Goal: Task Accomplishment & Management: Manage account settings

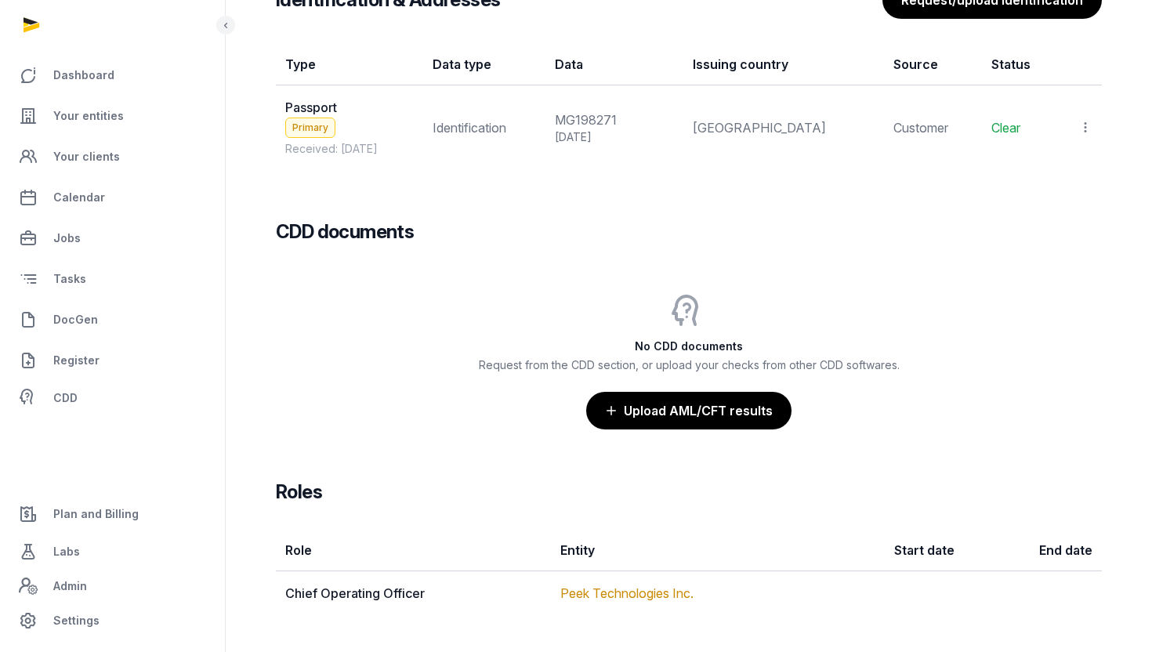
scroll to position [1434, 0]
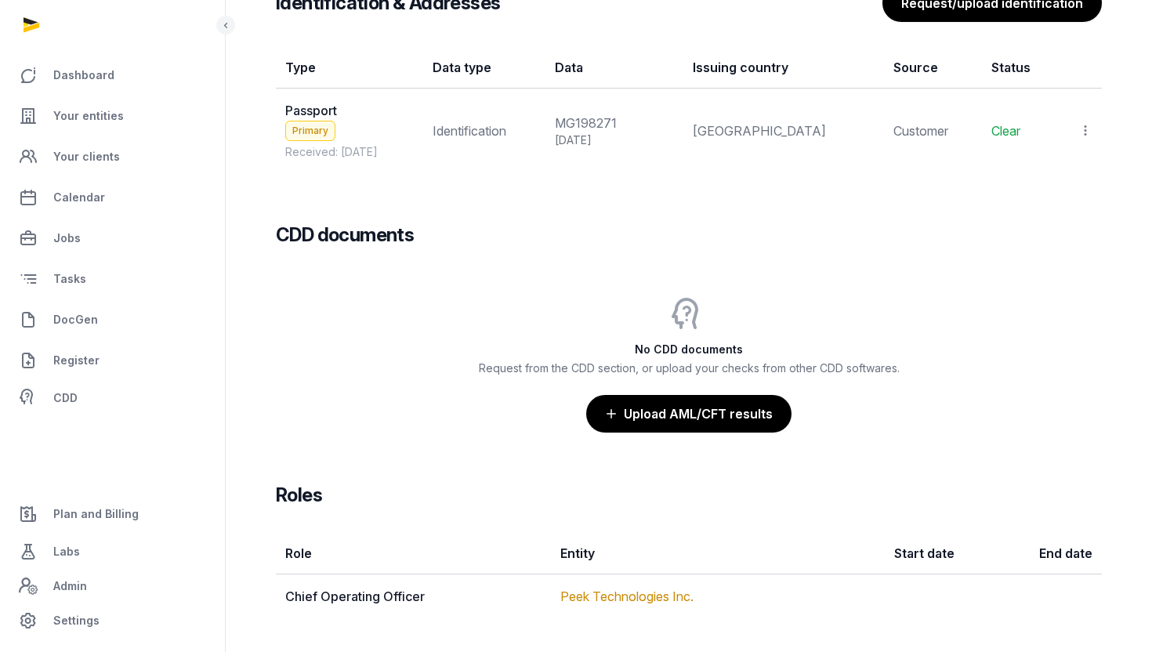
click at [1081, 136] on icon at bounding box center [1085, 130] width 14 height 16
click at [1041, 171] on div "View" at bounding box center [1016, 173] width 151 height 31
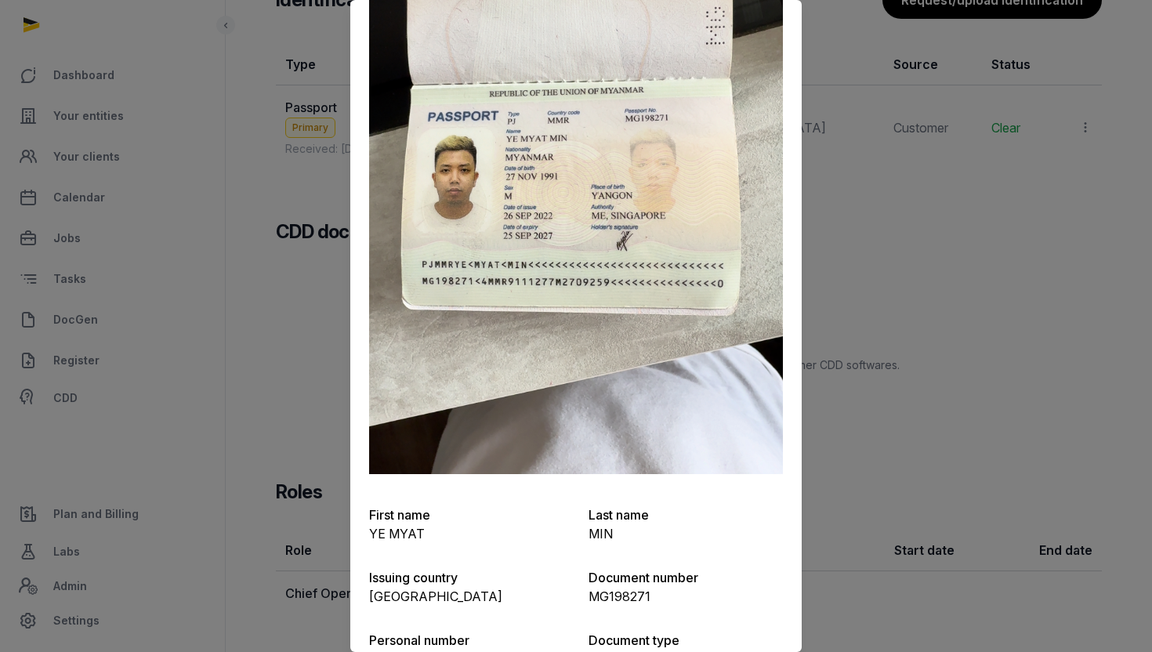
scroll to position [152, 0]
click at [830, 384] on div at bounding box center [576, 326] width 1152 height 652
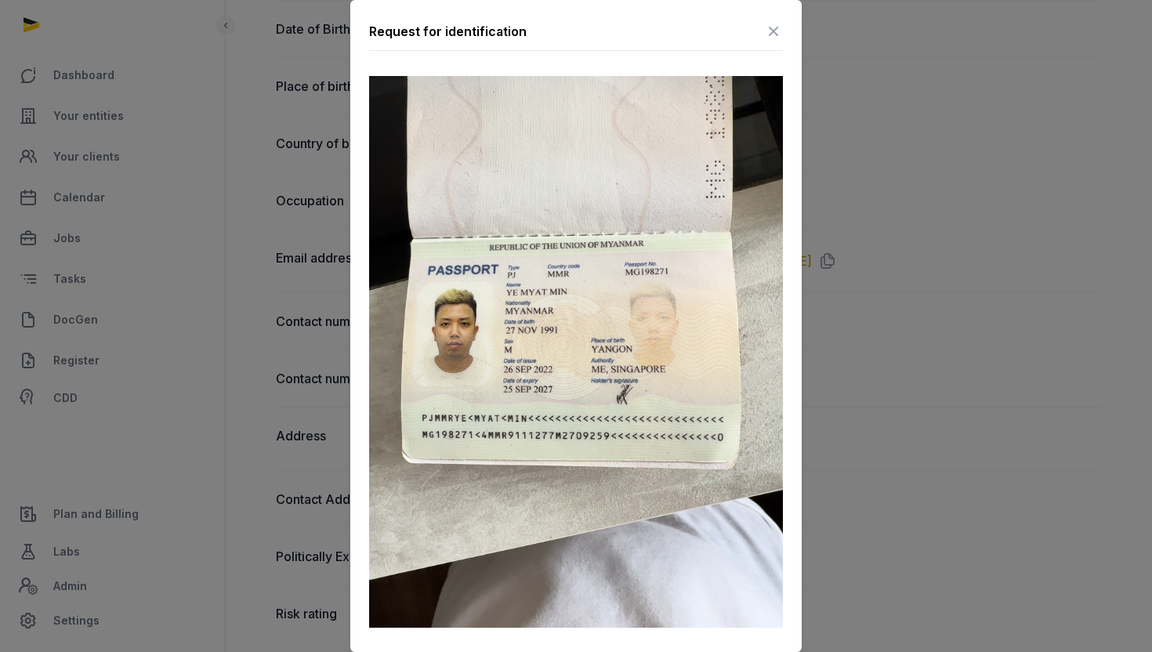
scroll to position [513, 0]
click at [776, 34] on icon at bounding box center [773, 31] width 19 height 25
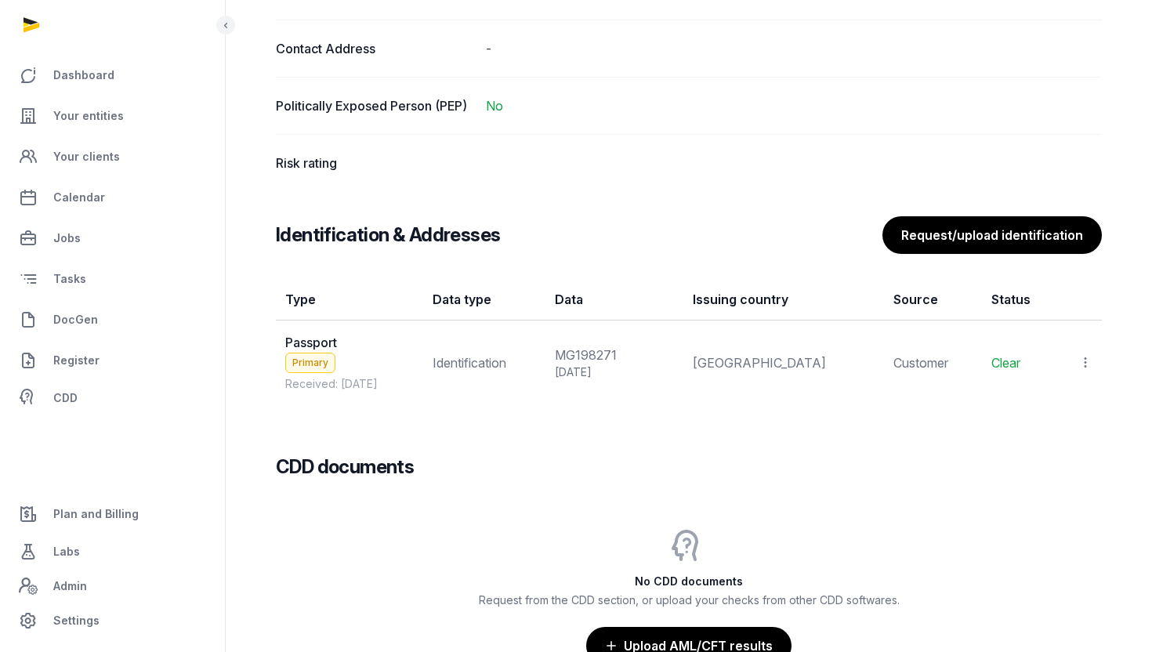
scroll to position [1213, 0]
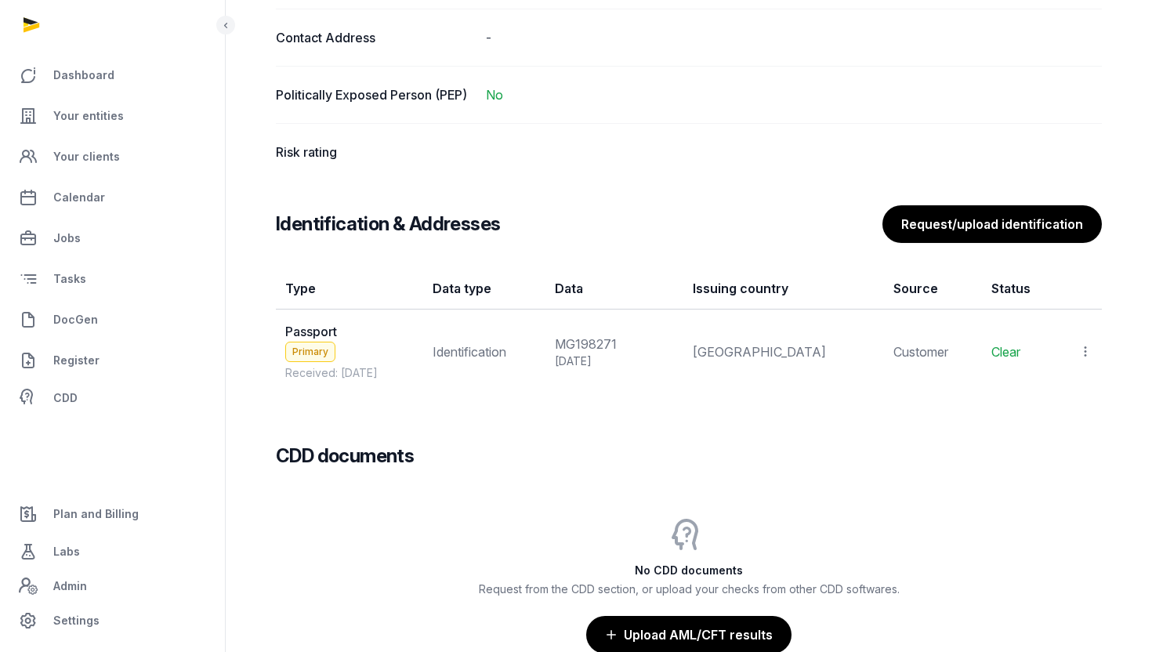
click at [1085, 344] on icon at bounding box center [1085, 351] width 14 height 16
click at [1051, 419] on span "Populate Information" at bounding box center [1017, 426] width 120 height 16
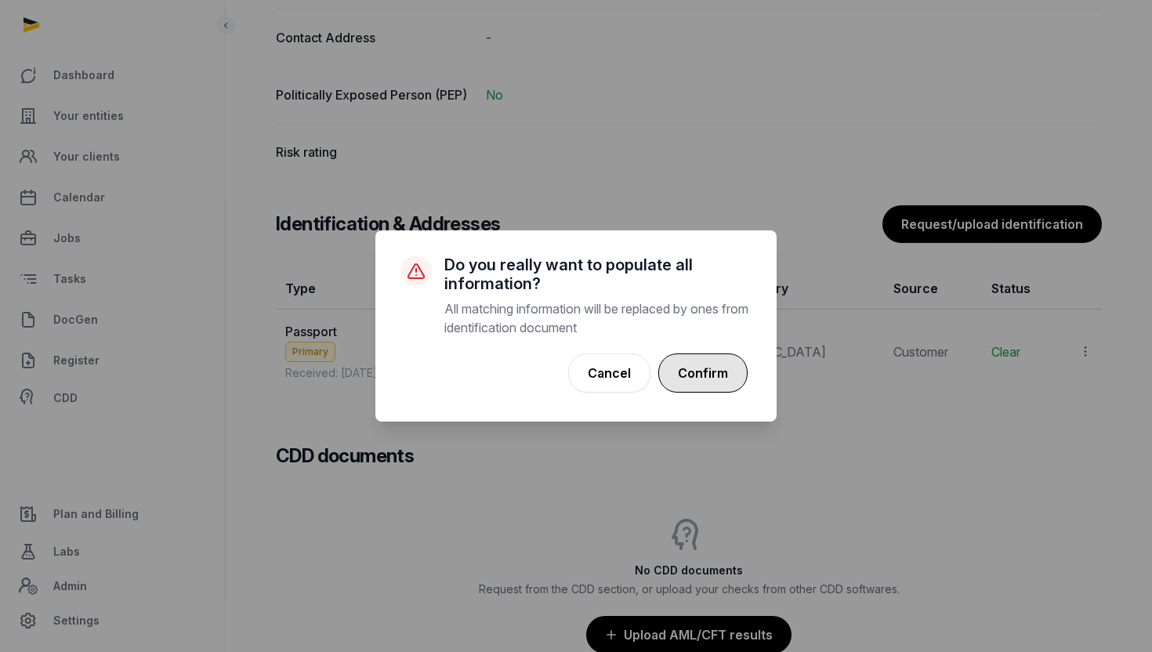
click at [697, 368] on button "Confirm" at bounding box center [702, 372] width 89 height 39
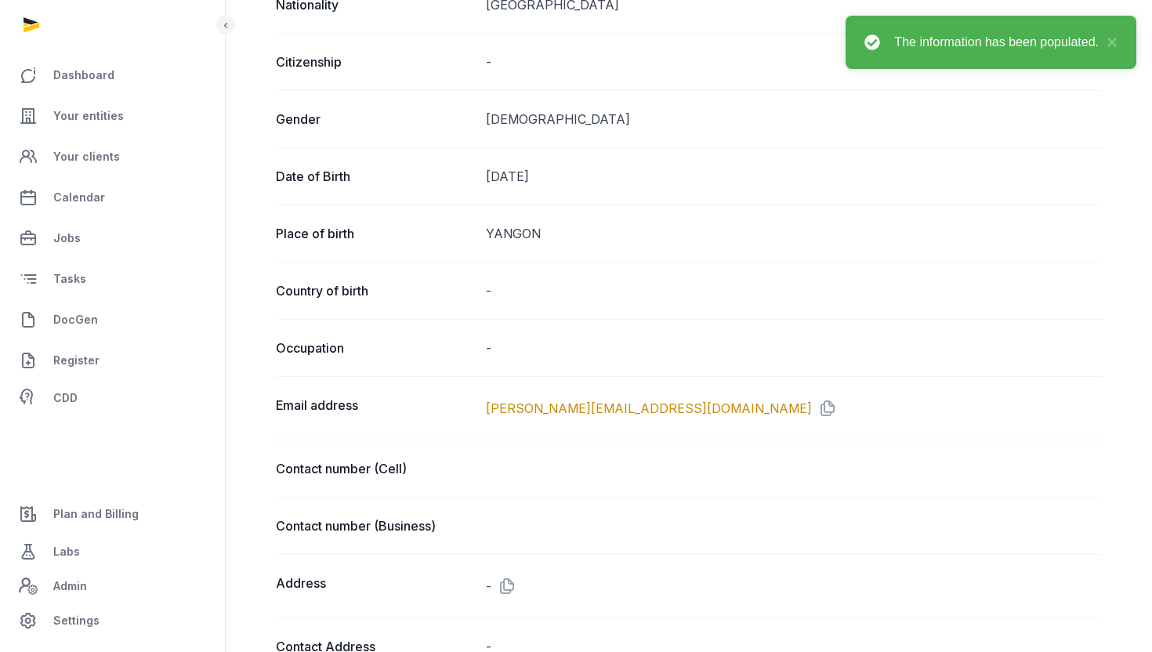
scroll to position [0, 0]
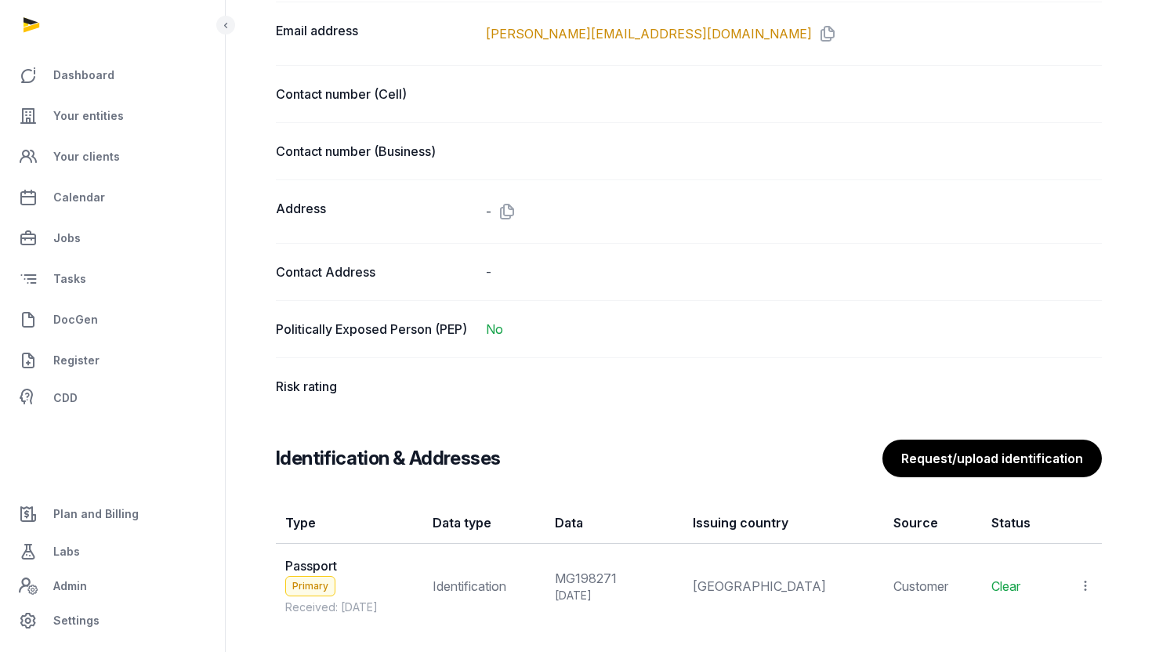
scroll to position [980, 0]
click at [533, 385] on dd at bounding box center [794, 385] width 617 height 19
click at [535, 385] on dd at bounding box center [794, 385] width 617 height 19
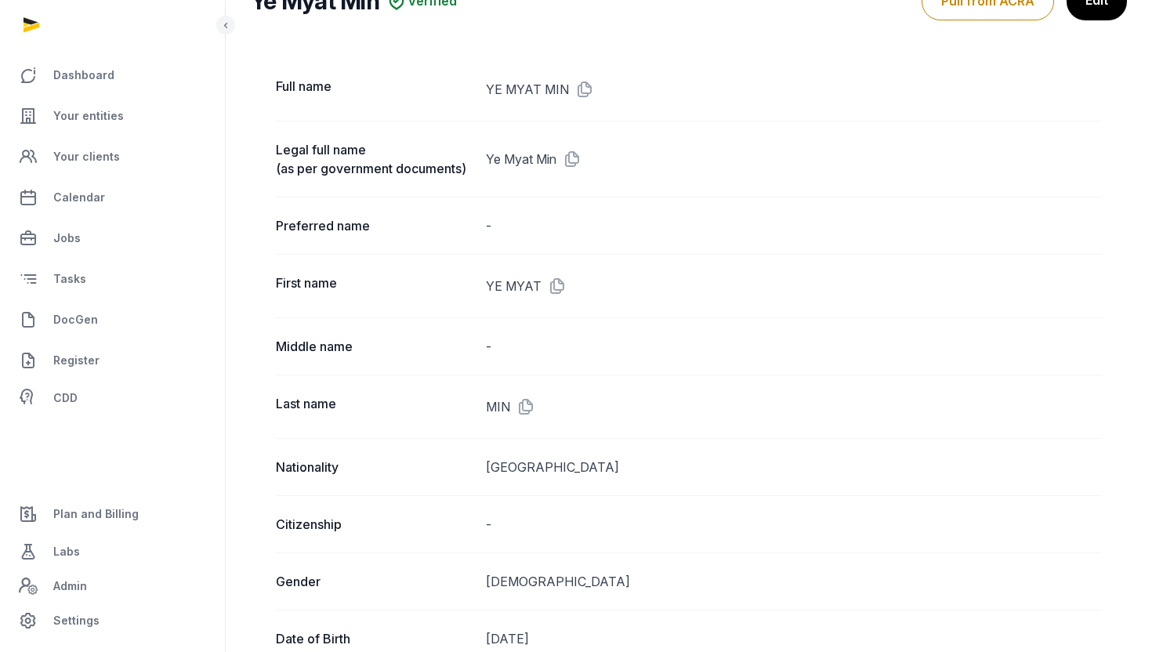
scroll to position [0, 0]
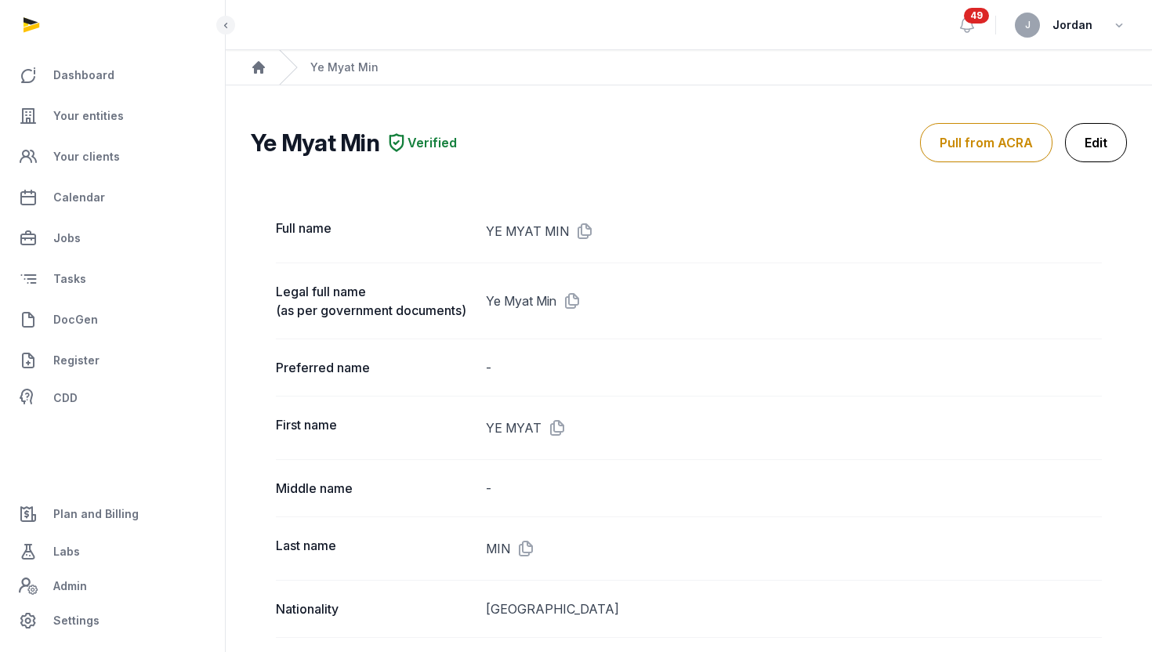
click at [1113, 141] on link "Edit" at bounding box center [1096, 142] width 62 height 39
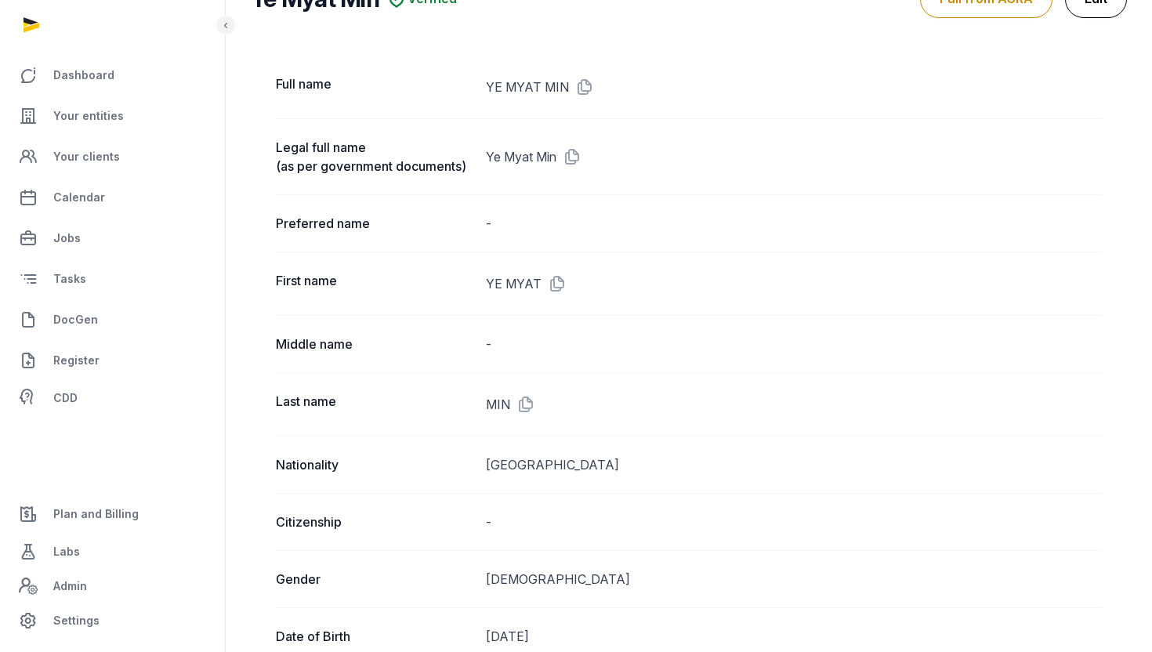
scroll to position [145, 0]
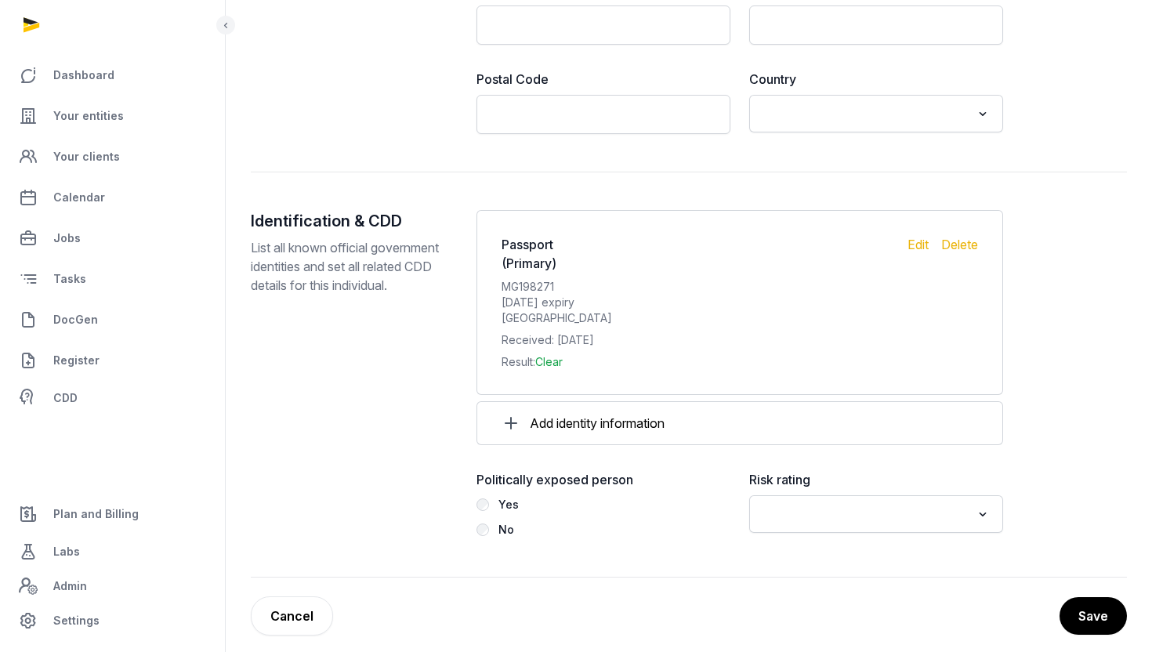
scroll to position [1474, 0]
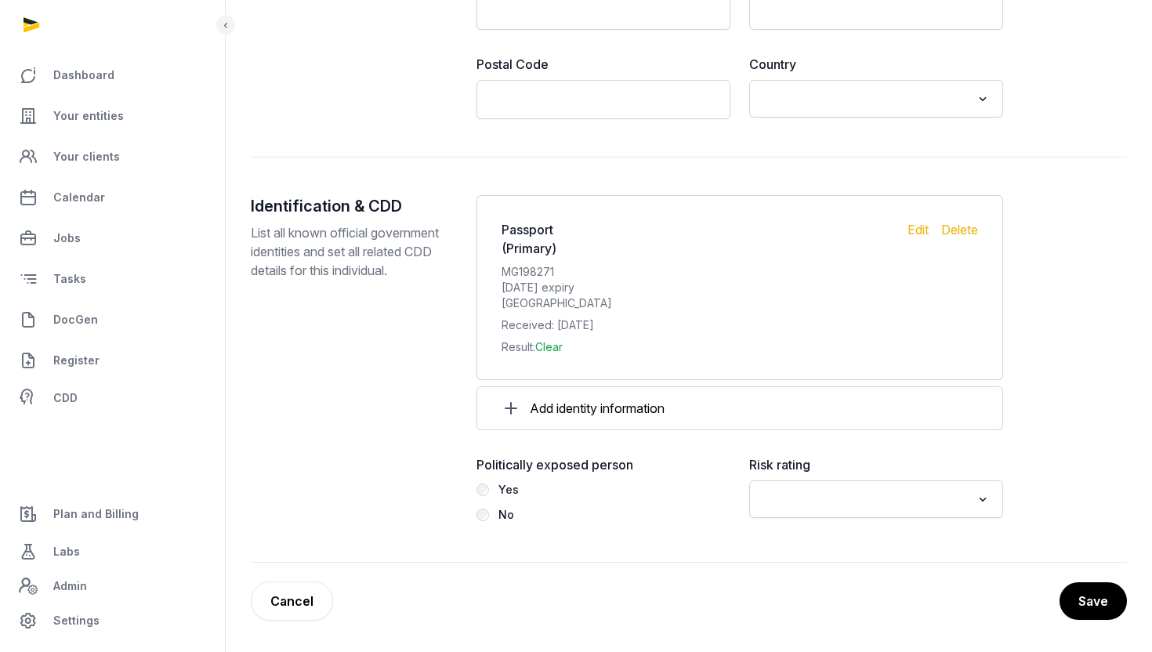
click at [813, 471] on label "Risk rating" at bounding box center [876, 464] width 254 height 19
click at [813, 477] on div "Risk rating Loading..." at bounding box center [876, 489] width 254 height 69
click at [812, 494] on input "Search for option" at bounding box center [865, 499] width 212 height 22
click at [800, 580] on li "Low" at bounding box center [876, 578] width 252 height 23
click at [1105, 611] on button "Save" at bounding box center [1092, 600] width 69 height 39
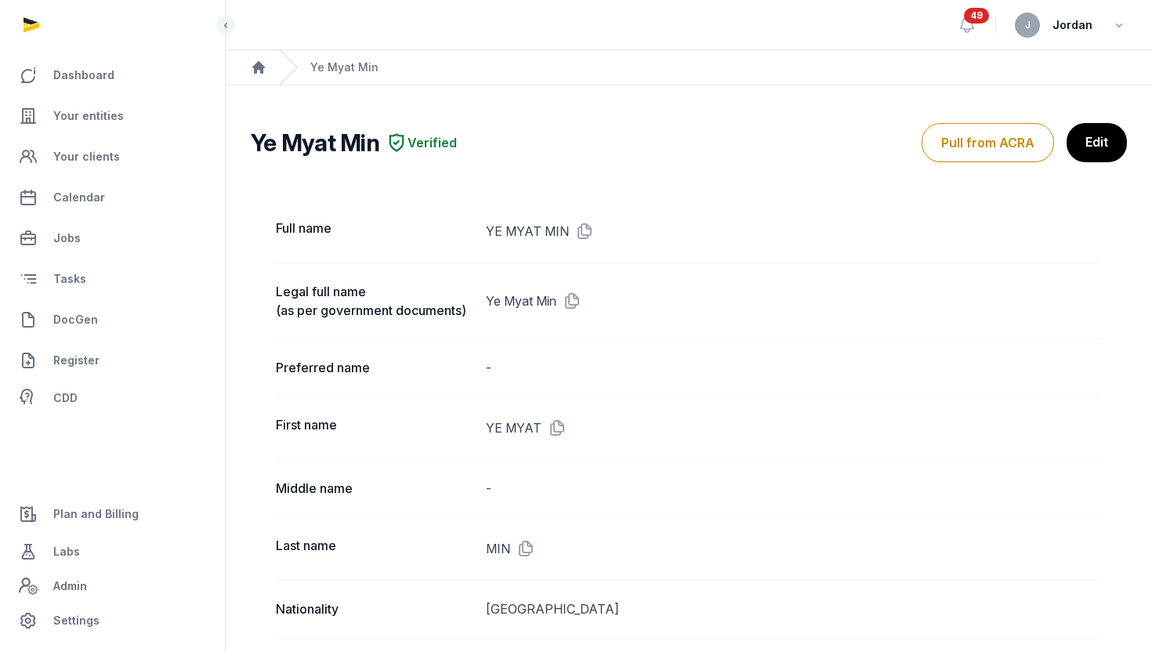
click at [342, 143] on h2 "Ye Myat Min" at bounding box center [315, 143] width 129 height 28
click at [259, 72] on icon "Breadcrumb" at bounding box center [259, 68] width 16 height 16
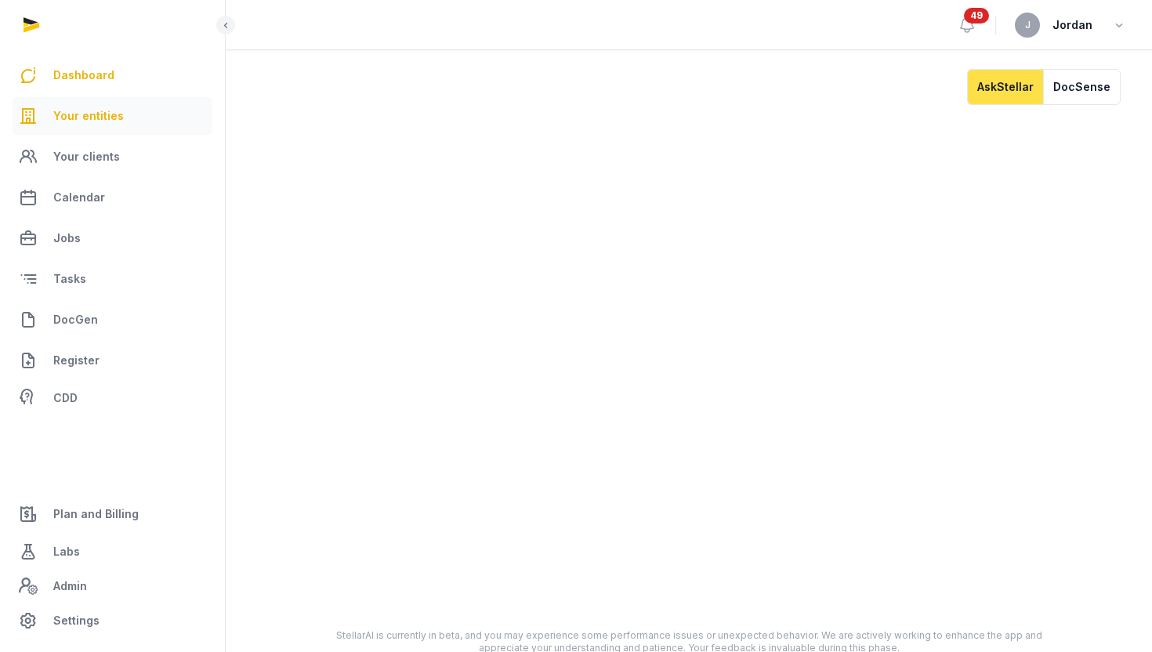
click at [116, 118] on span "Your entities" at bounding box center [88, 116] width 71 height 19
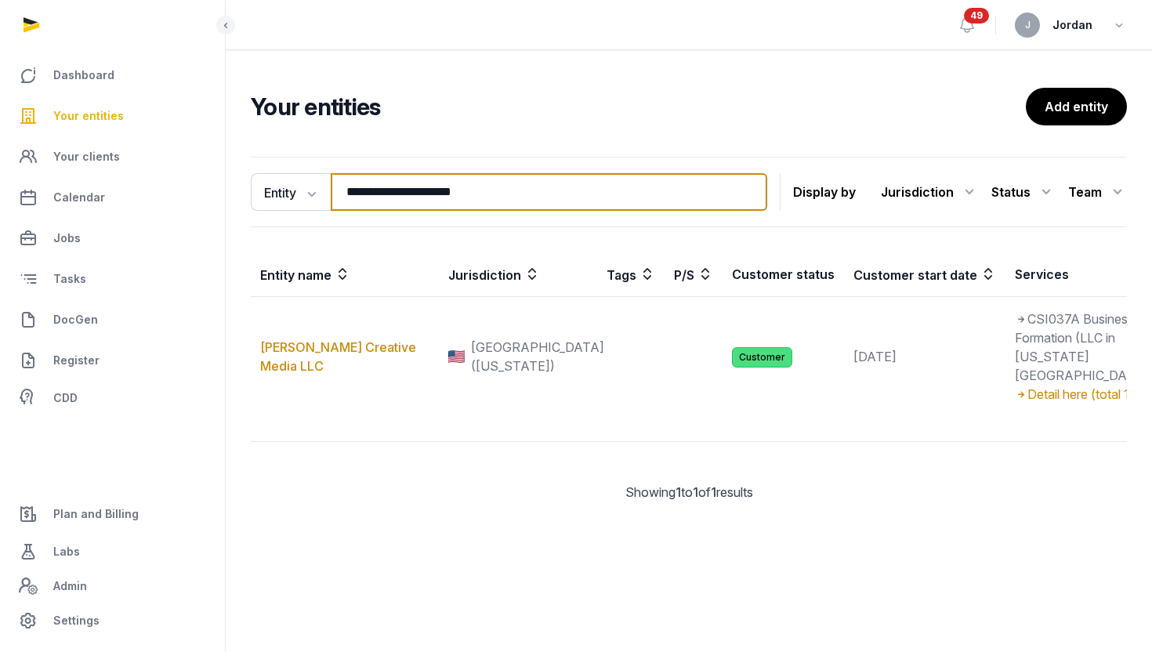
click at [415, 187] on input "**********" at bounding box center [549, 192] width 436 height 38
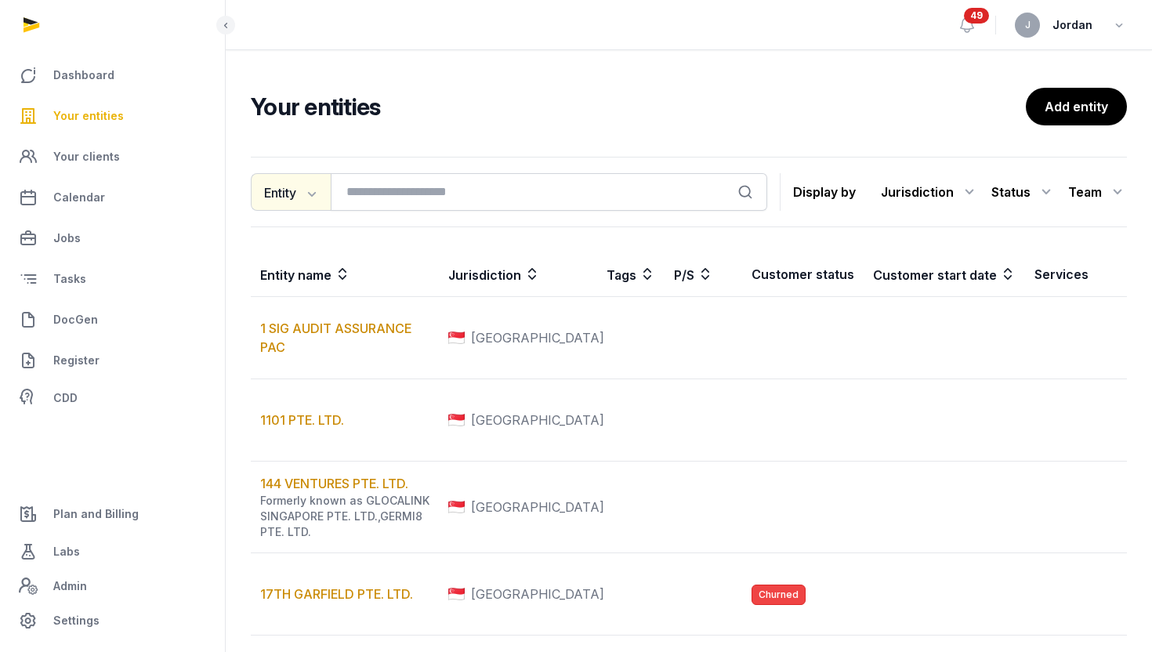
click at [301, 187] on button "Entity" at bounding box center [291, 192] width 80 height 38
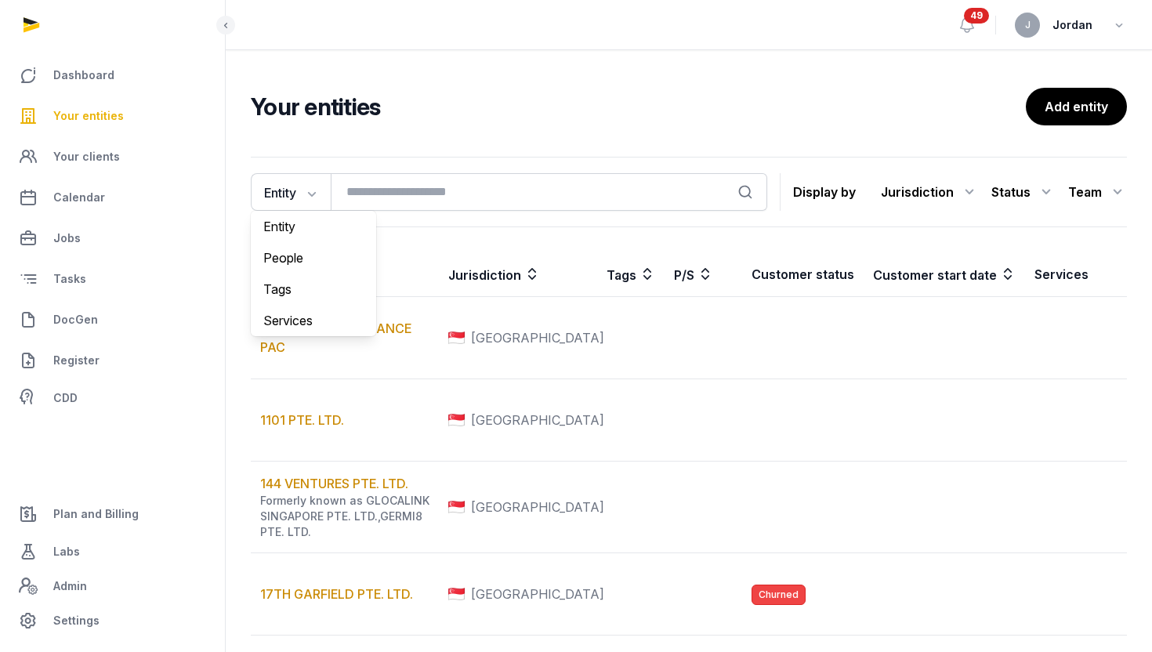
click at [389, 216] on div "Entity Entity People Tags Services Search Display by Jurisdiction All jurisdict…" at bounding box center [689, 192] width 876 height 71
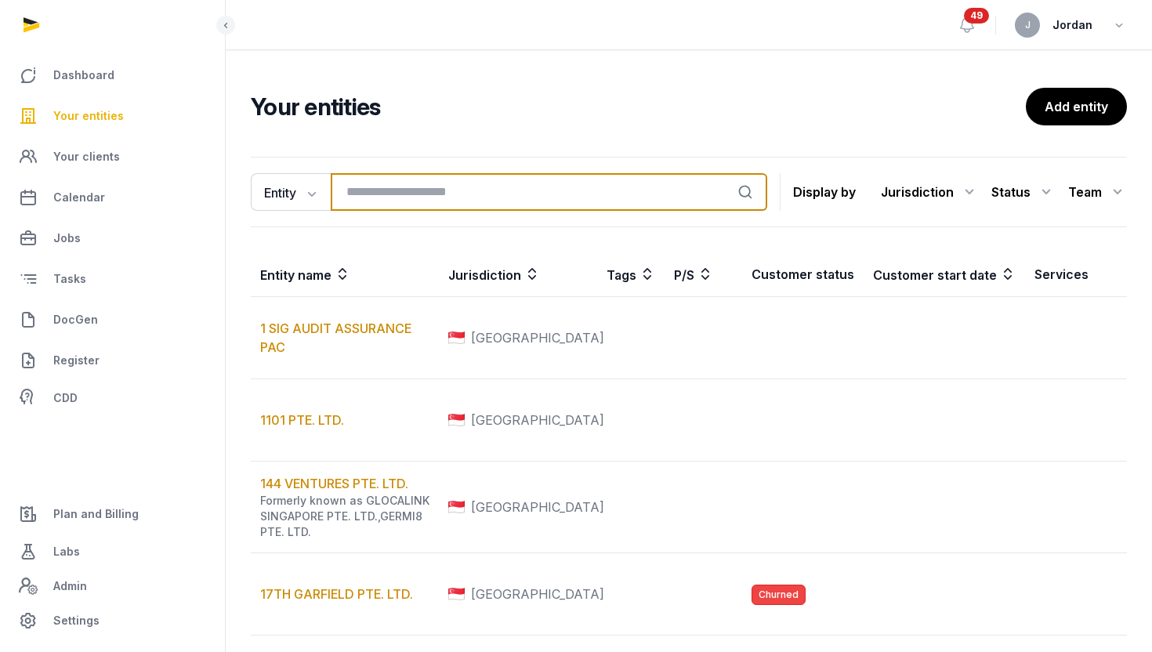
click at [398, 195] on input "search" at bounding box center [549, 192] width 436 height 38
paste input "**********"
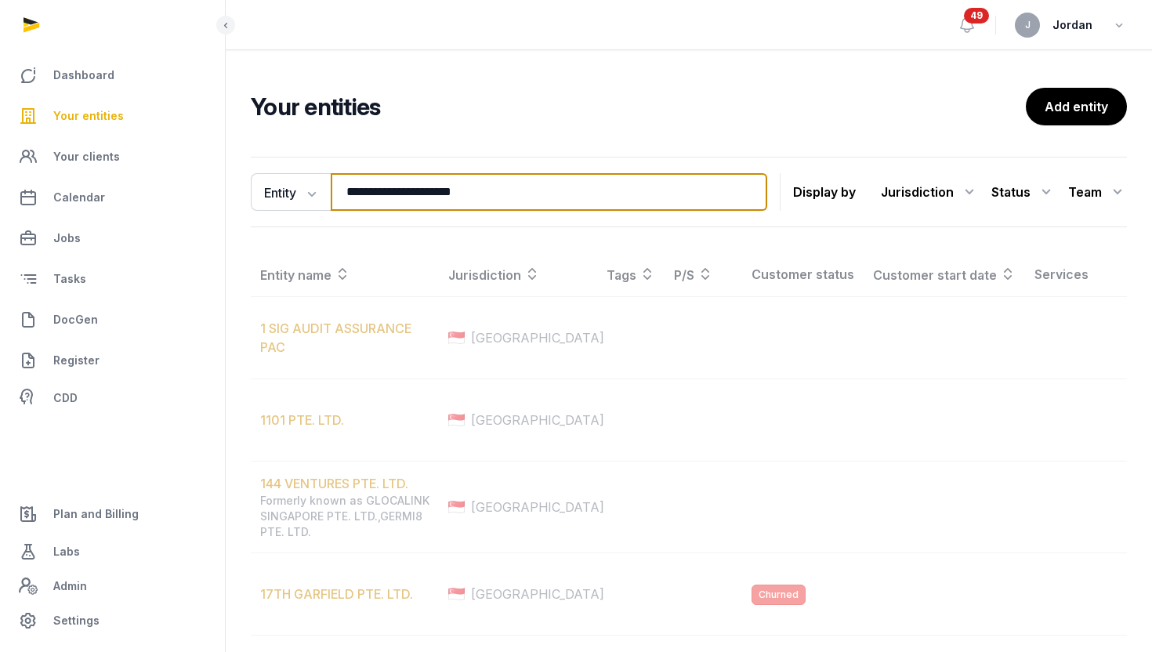
click at [398, 195] on input "**********" at bounding box center [549, 192] width 436 height 38
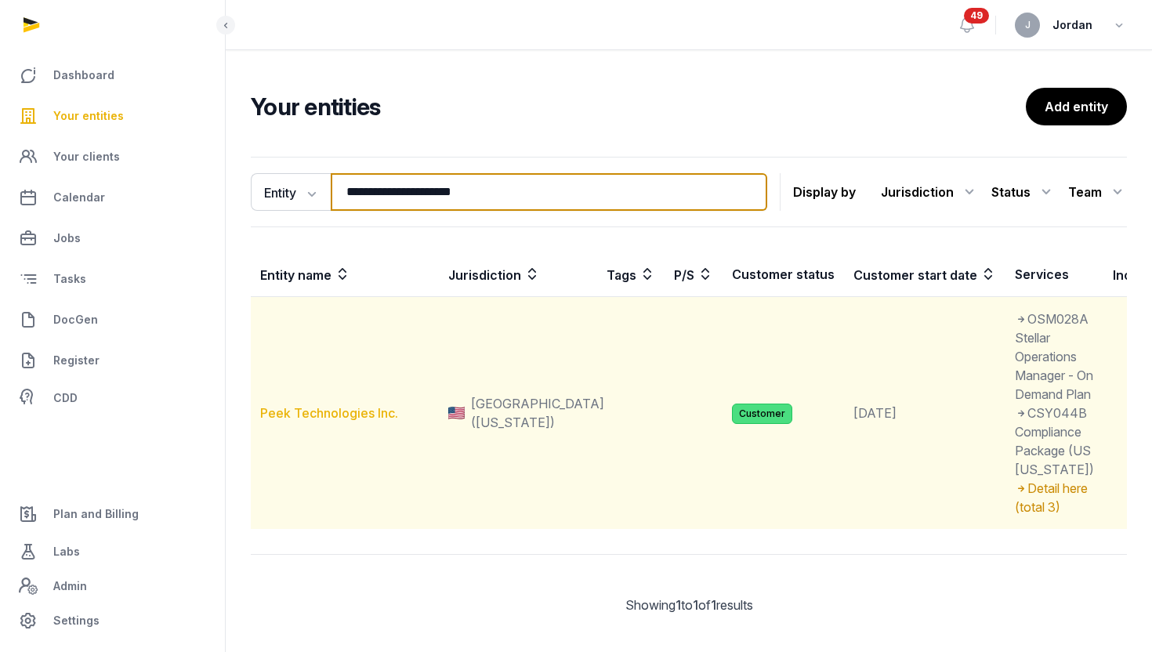
type input "**********"
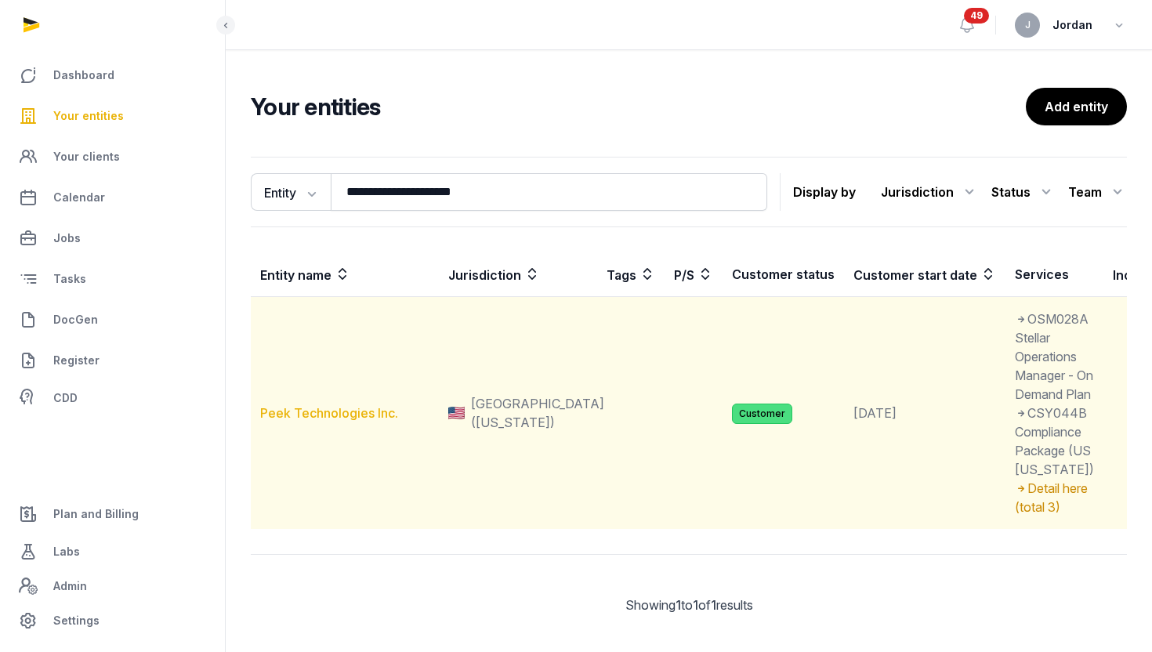
click at [349, 421] on link "Peek Technologies Inc." at bounding box center [329, 413] width 138 height 16
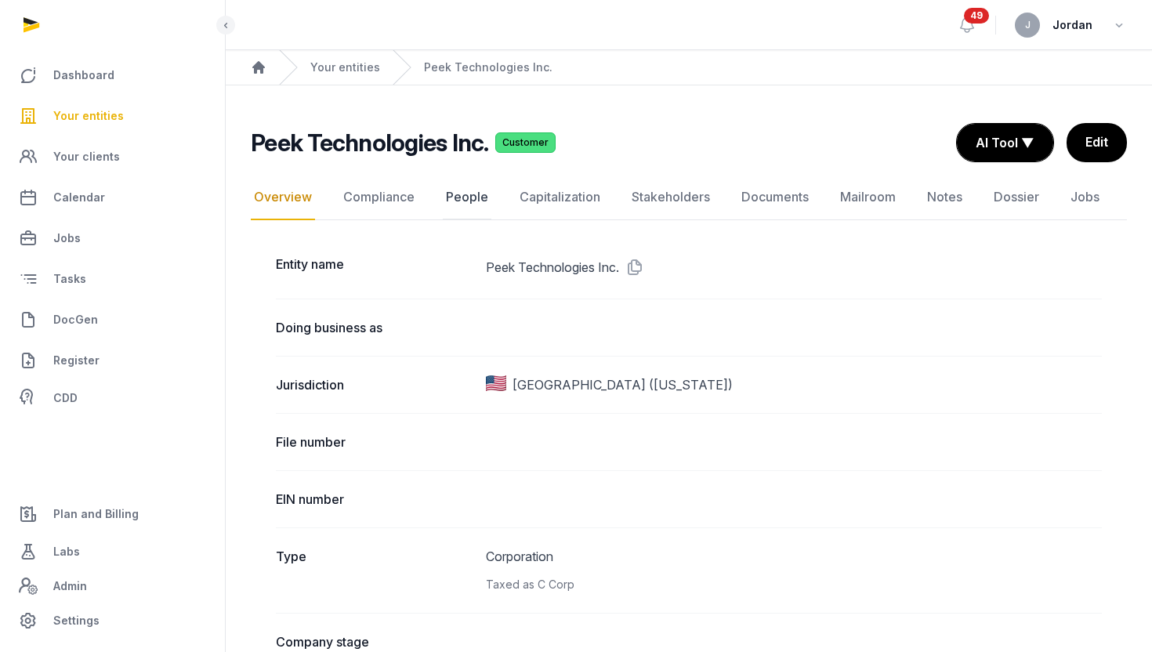
click at [452, 191] on link "People" at bounding box center [467, 197] width 49 height 45
click at [789, 205] on link "Documents" at bounding box center [775, 197] width 74 height 45
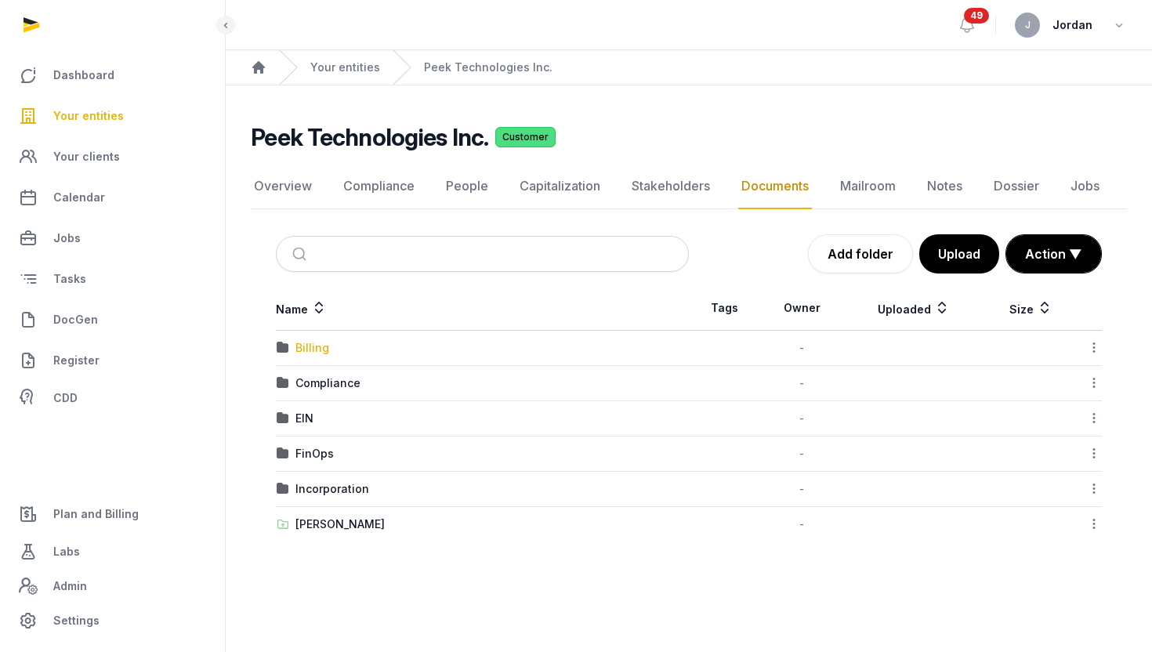
click at [307, 348] on div "Billing" at bounding box center [312, 348] width 34 height 16
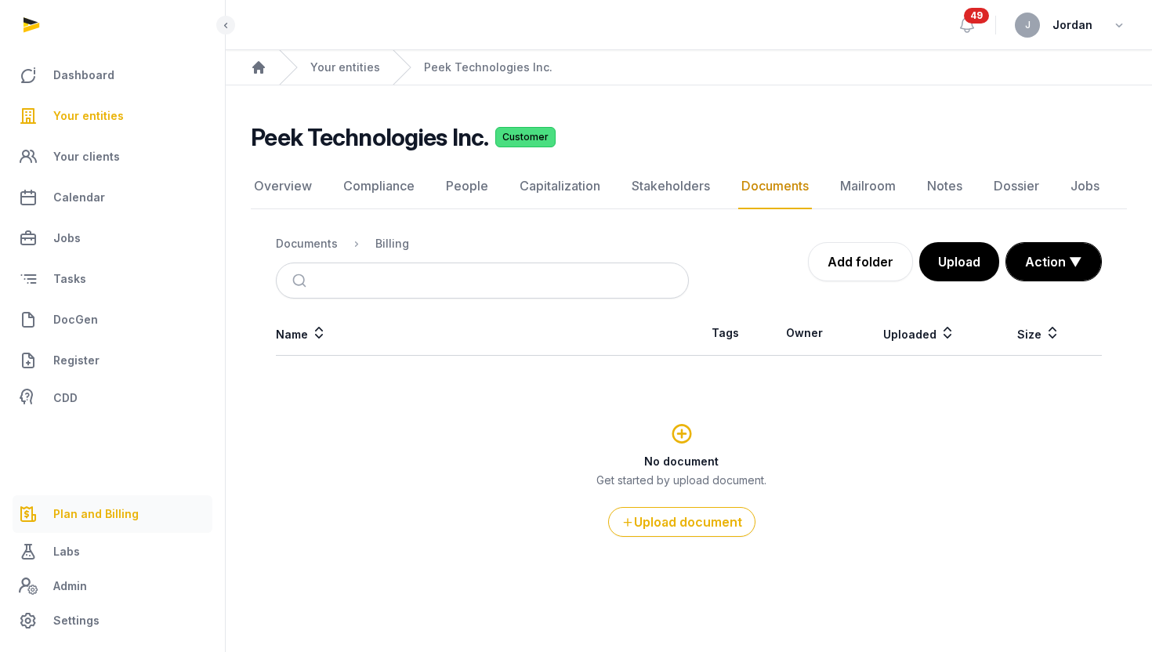
click at [117, 509] on span "Plan and Billing" at bounding box center [95, 514] width 85 height 19
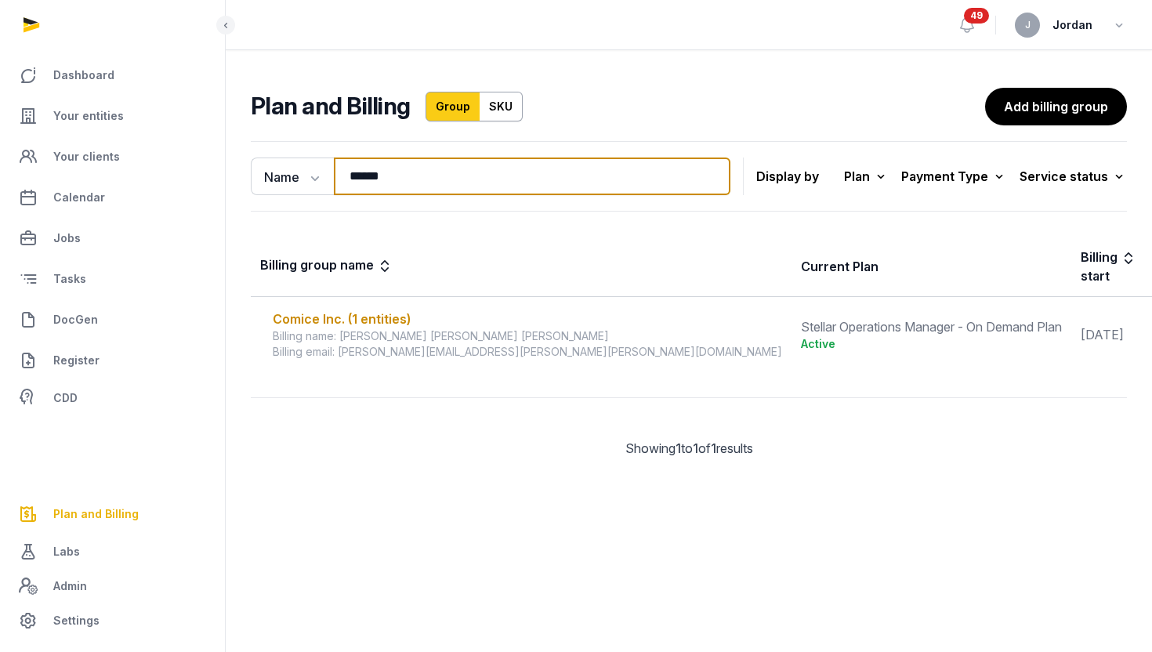
click at [440, 168] on input "******" at bounding box center [532, 177] width 397 height 38
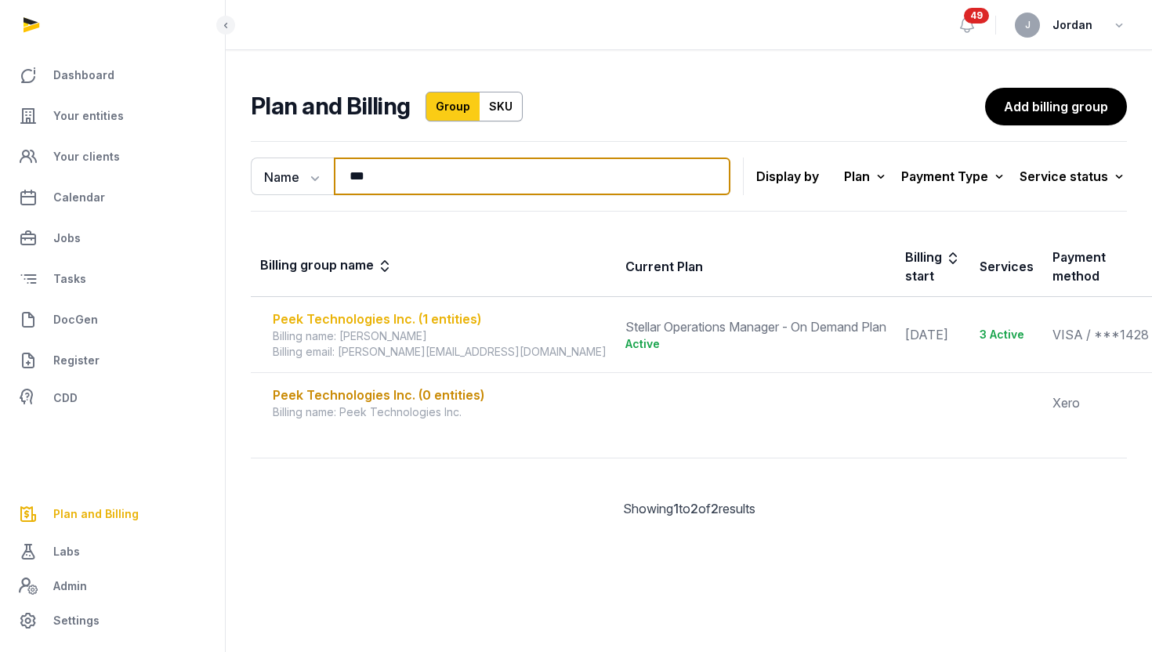
type input "***"
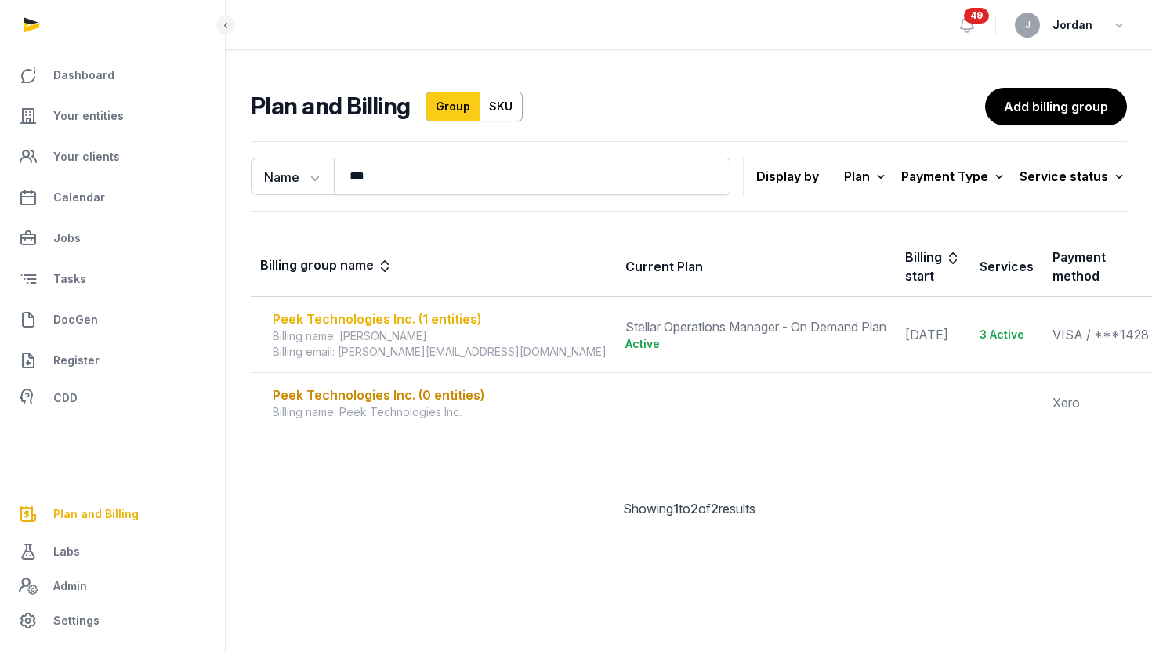
click at [386, 321] on div "Peek Technologies Inc. (1 entities)" at bounding box center [440, 319] width 334 height 19
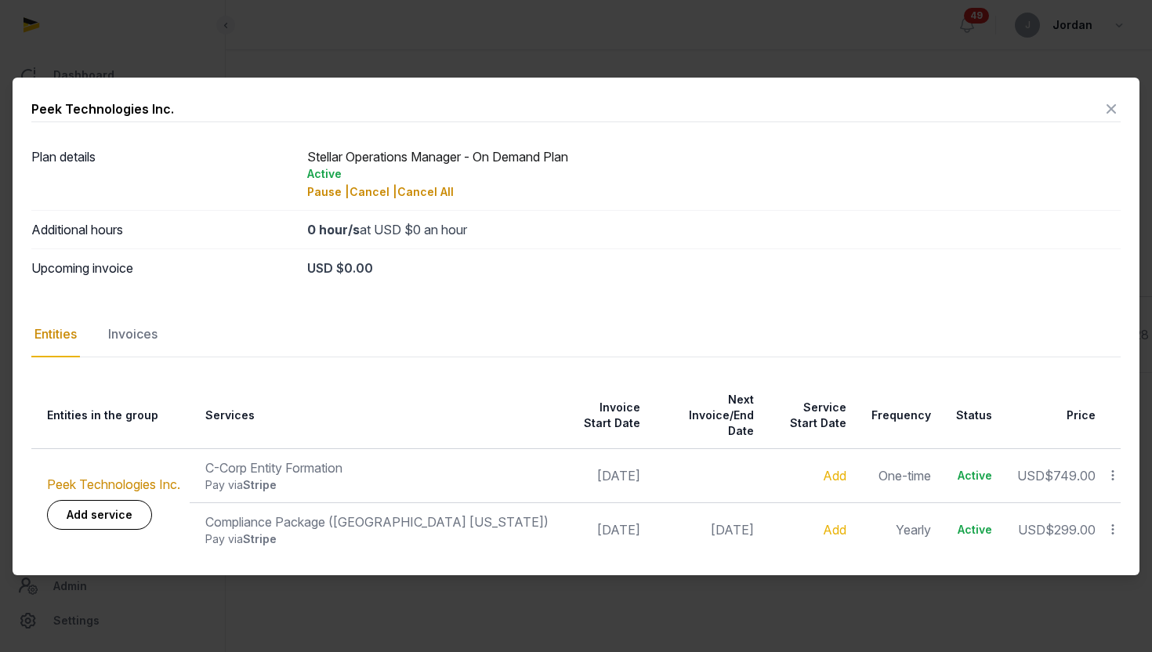
click at [1115, 121] on icon at bounding box center [1111, 108] width 19 height 25
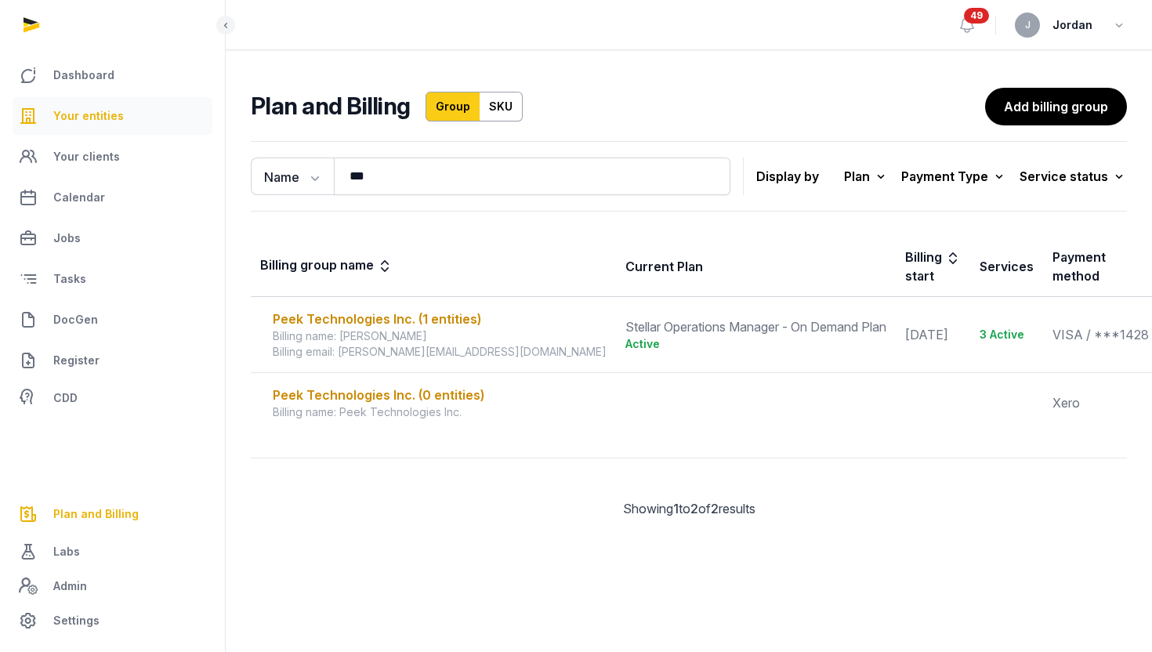
click at [132, 125] on link "Your entities" at bounding box center [113, 116] width 200 height 38
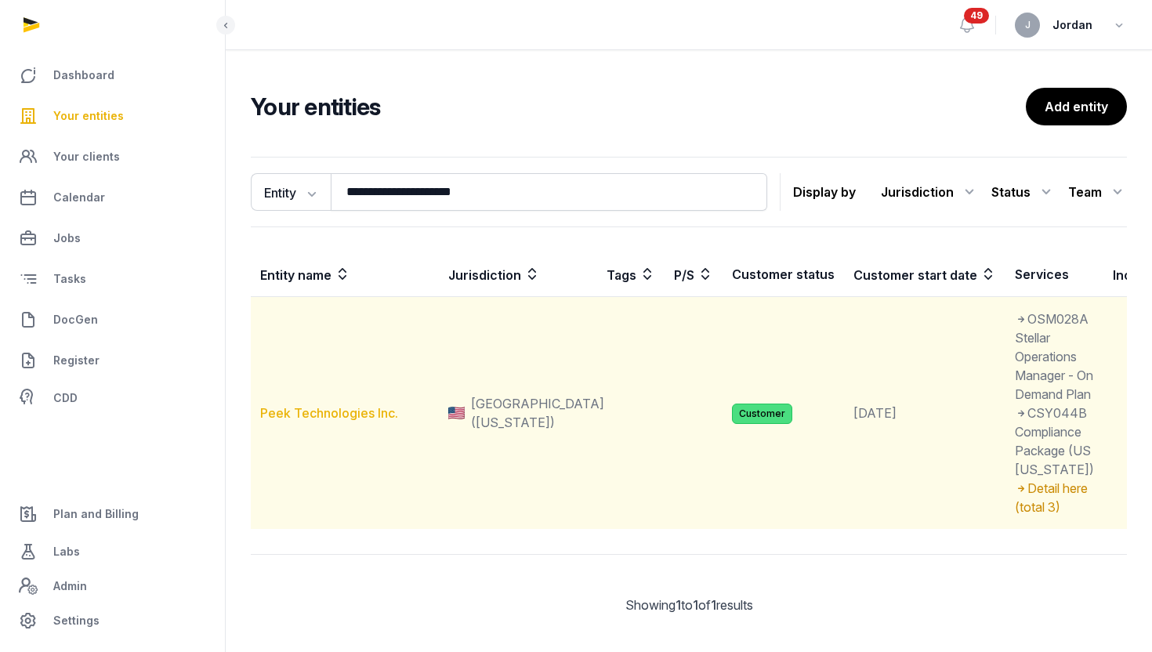
click at [292, 421] on link "Peek Technologies Inc." at bounding box center [329, 413] width 138 height 16
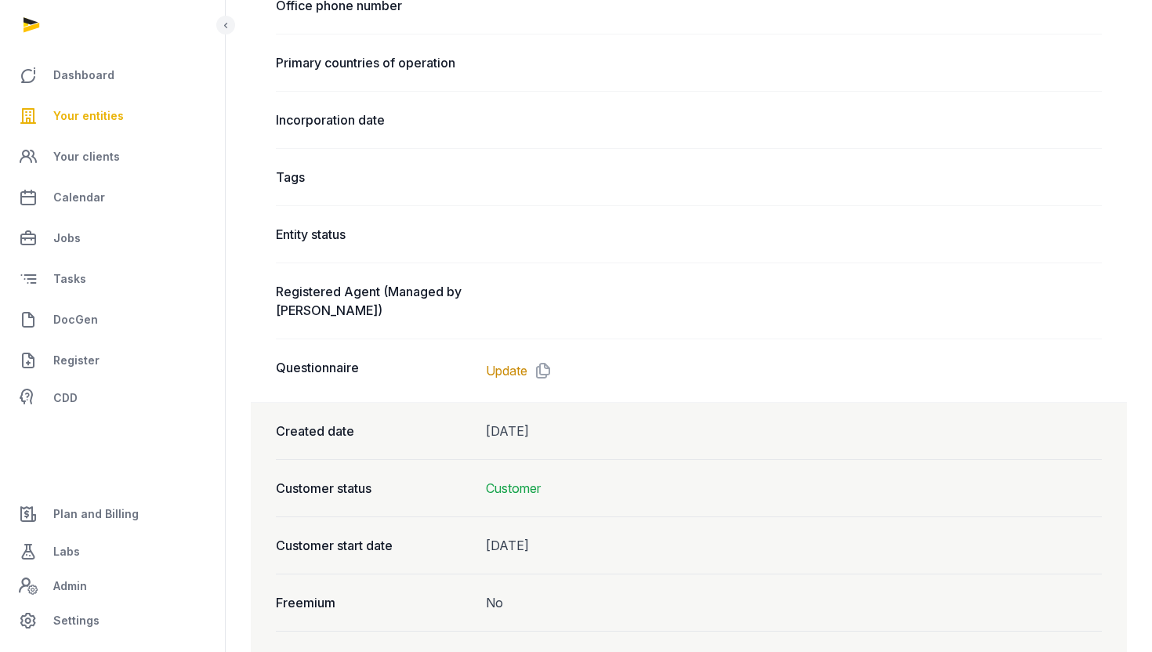
scroll to position [1044, 0]
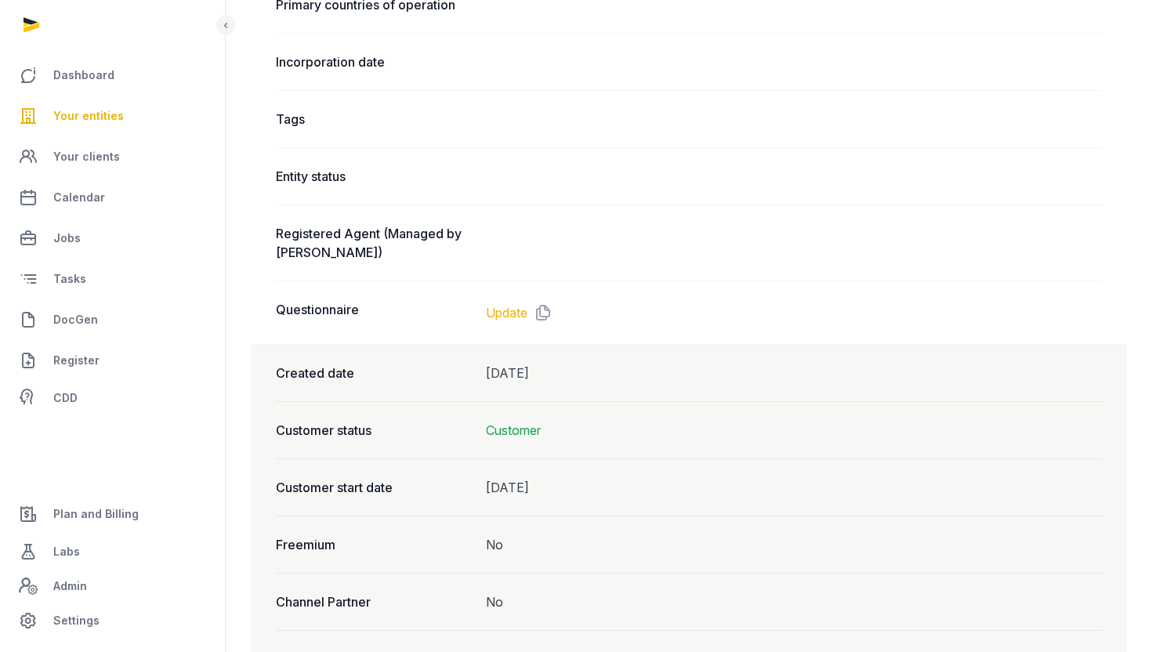
click at [511, 310] on link "Update" at bounding box center [507, 312] width 42 height 19
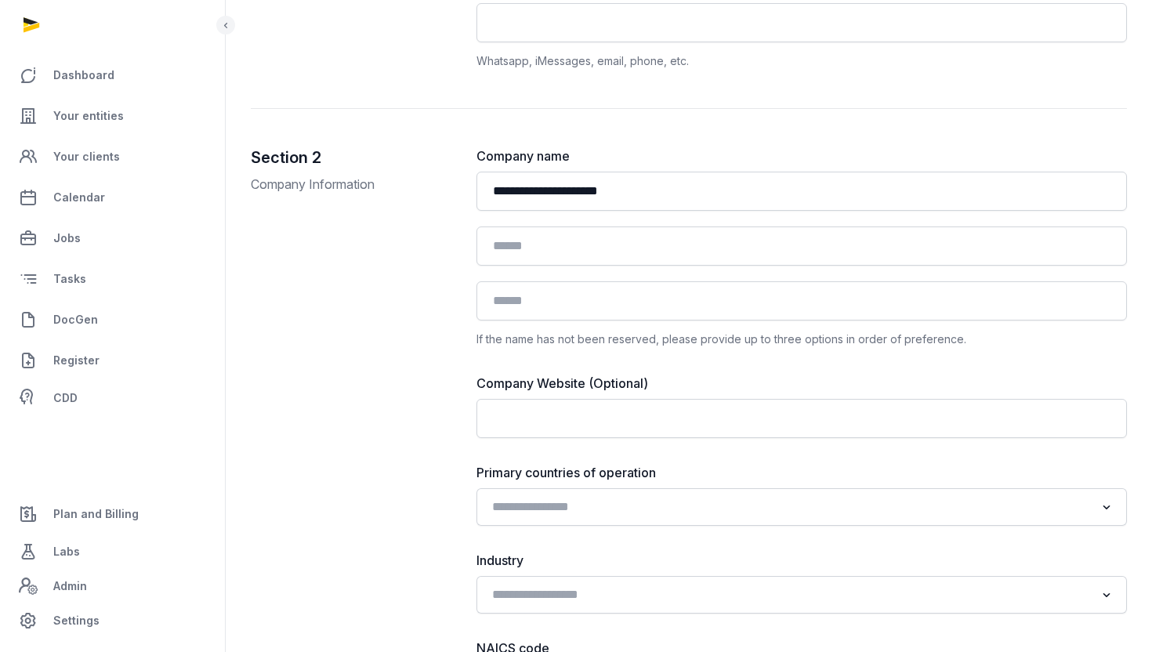
scroll to position [911, 0]
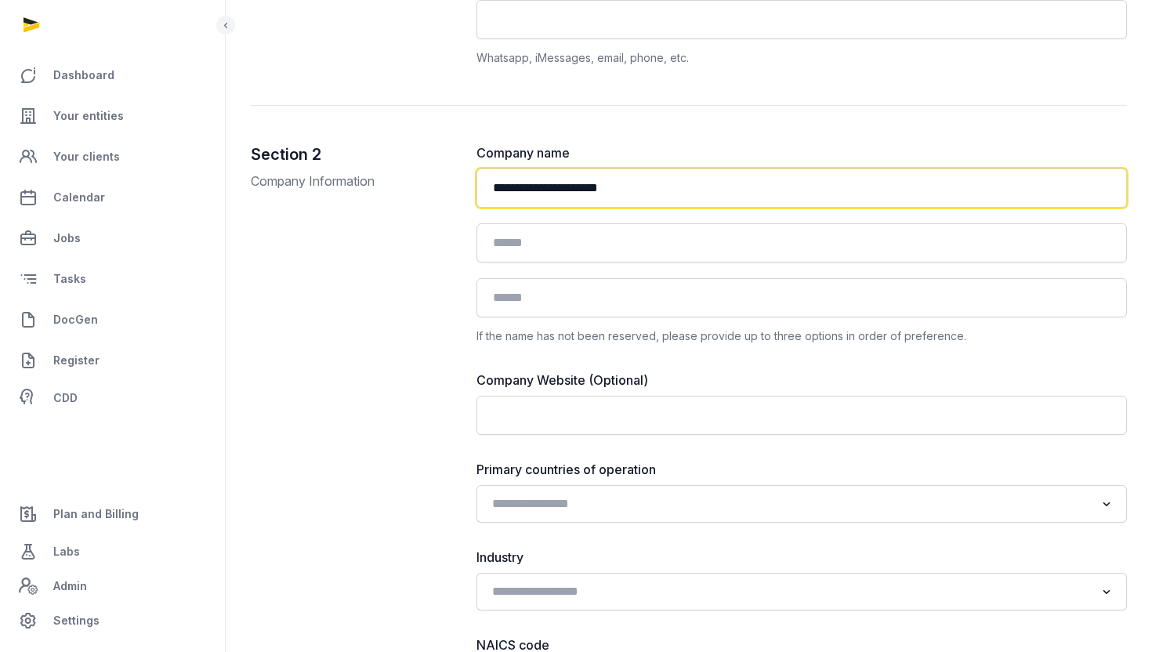
click at [682, 186] on input "**********" at bounding box center [801, 187] width 651 height 39
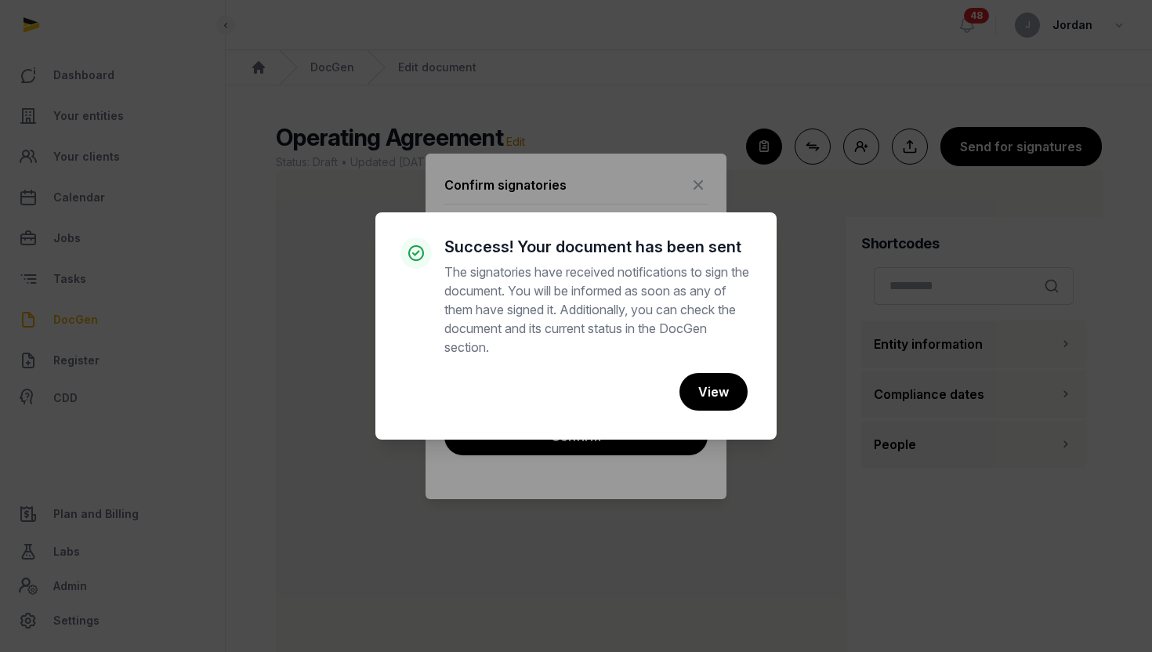
click at [739, 210] on div "× Success! Your document has been sent The signatories have received notificati…" at bounding box center [576, 326] width 1152 height 652
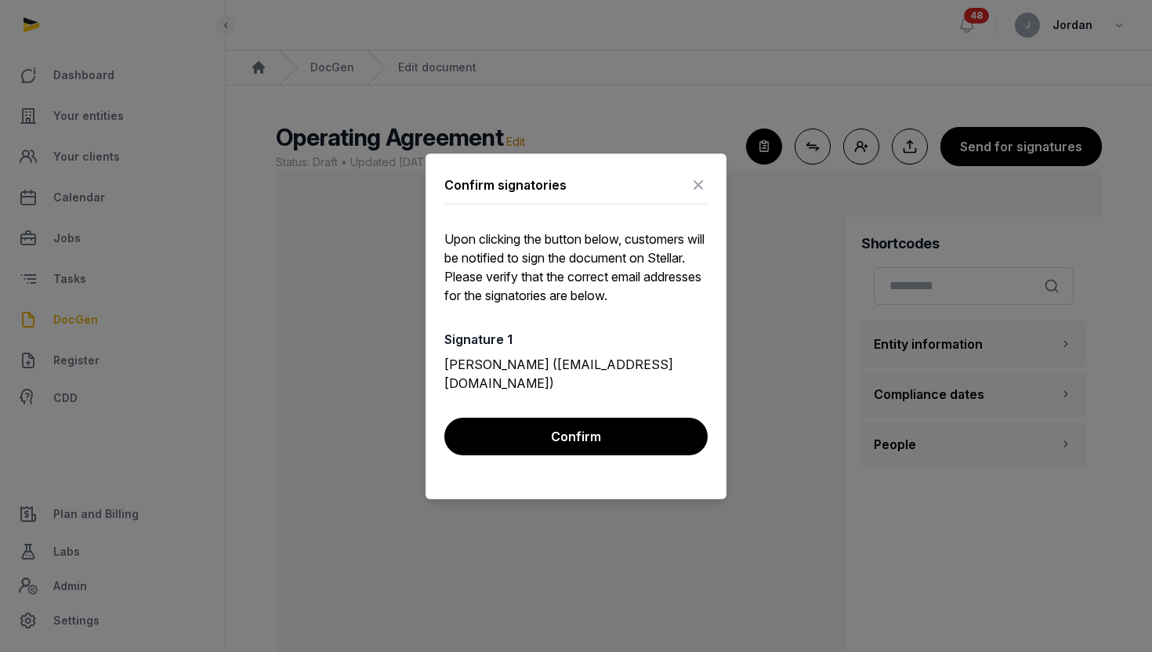
click at [696, 182] on icon at bounding box center [698, 184] width 19 height 25
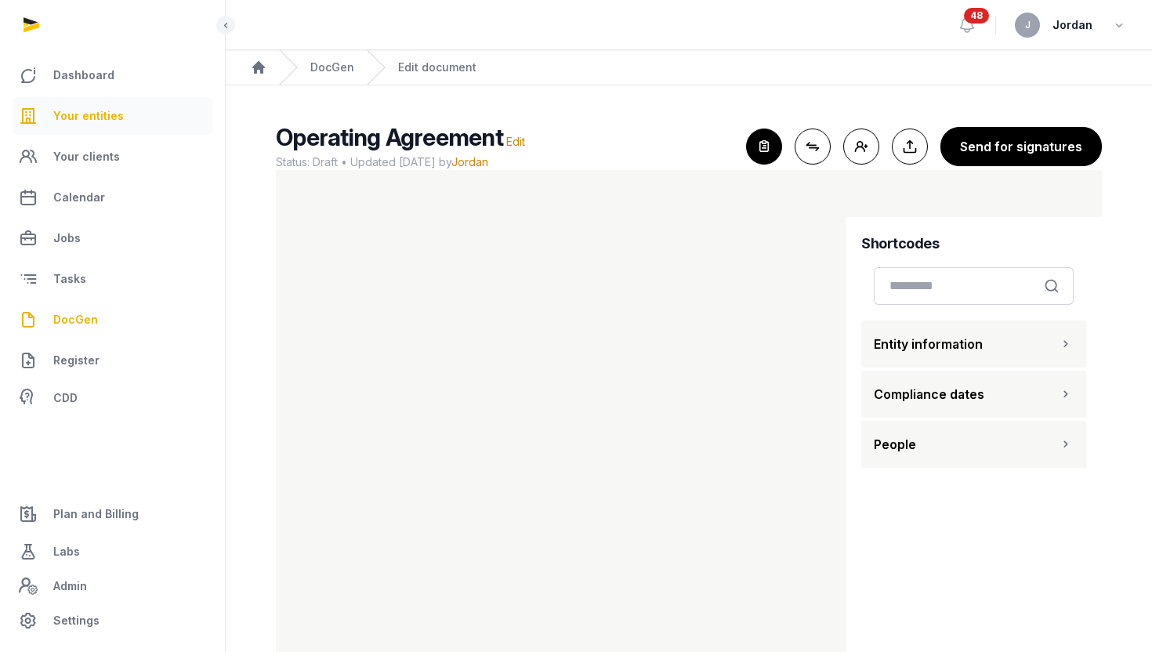
click at [150, 118] on link "Your entities" at bounding box center [113, 116] width 200 height 38
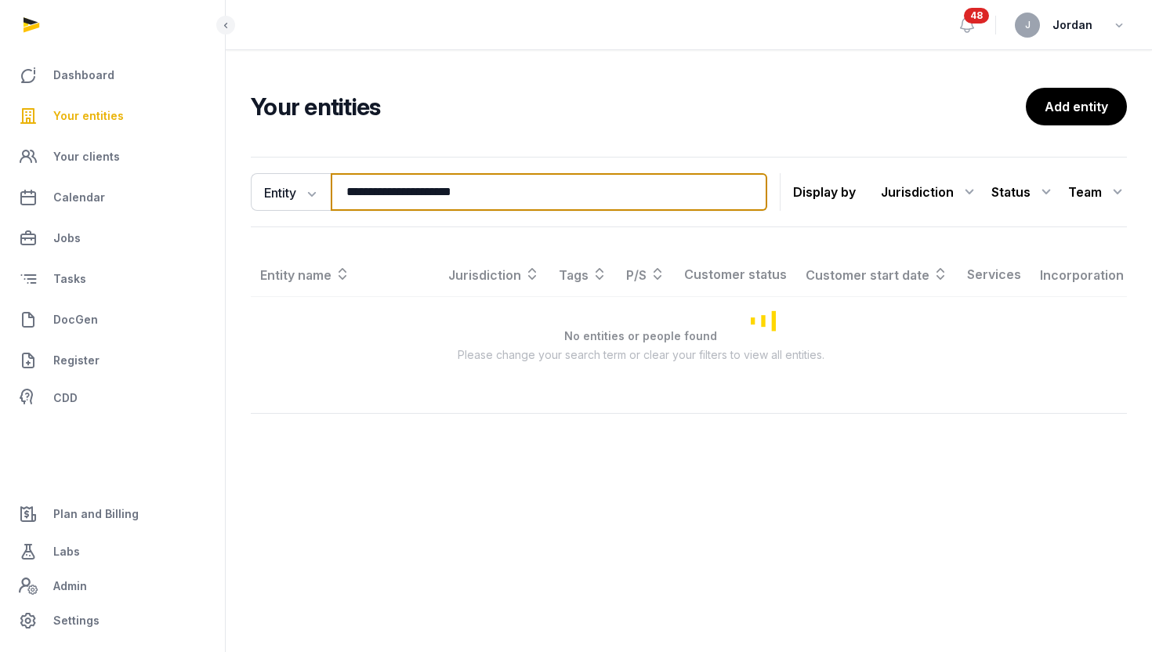
click at [435, 193] on input "**********" at bounding box center [549, 192] width 436 height 38
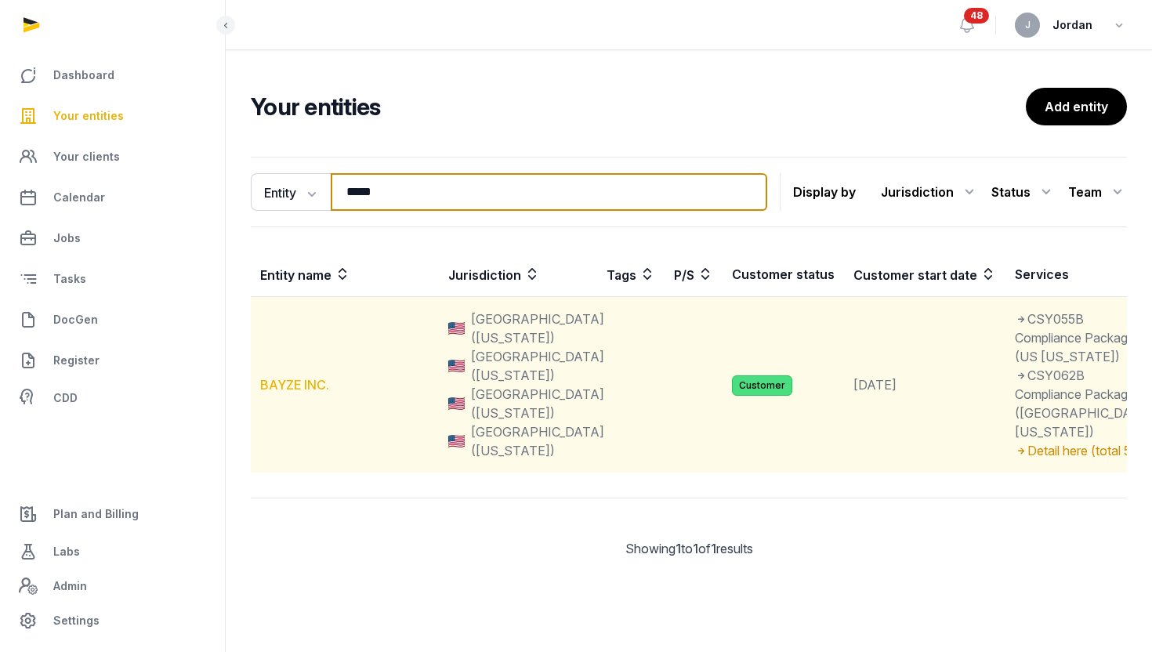
type input "*****"
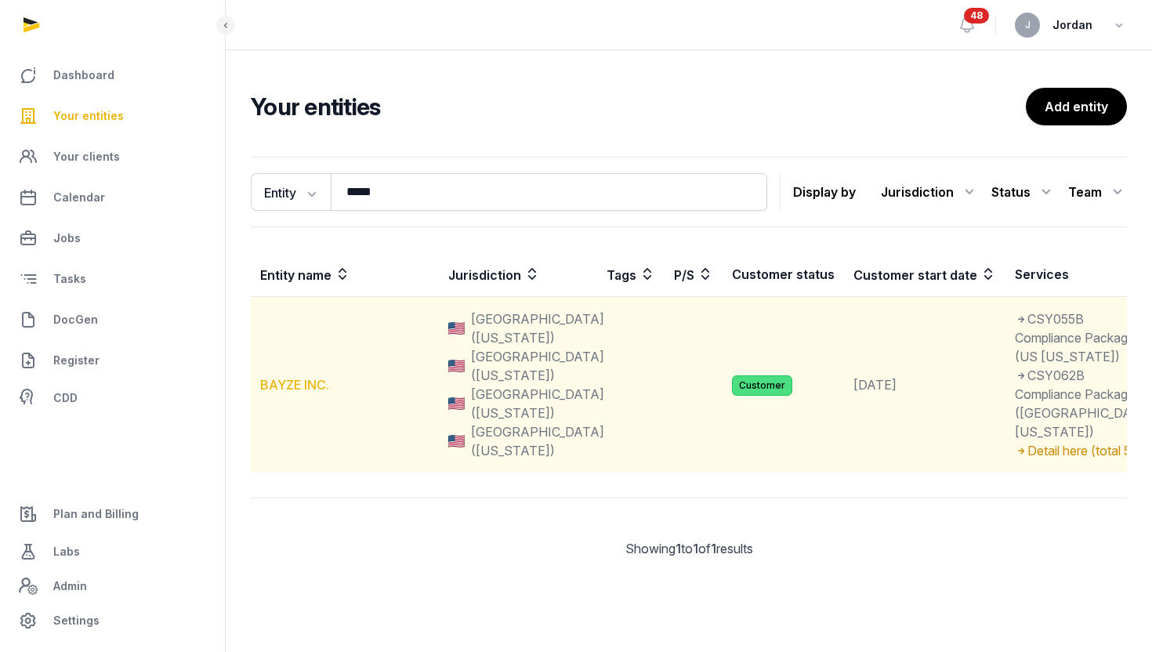
click at [324, 393] on link "BAYZE INC." at bounding box center [294, 385] width 69 height 16
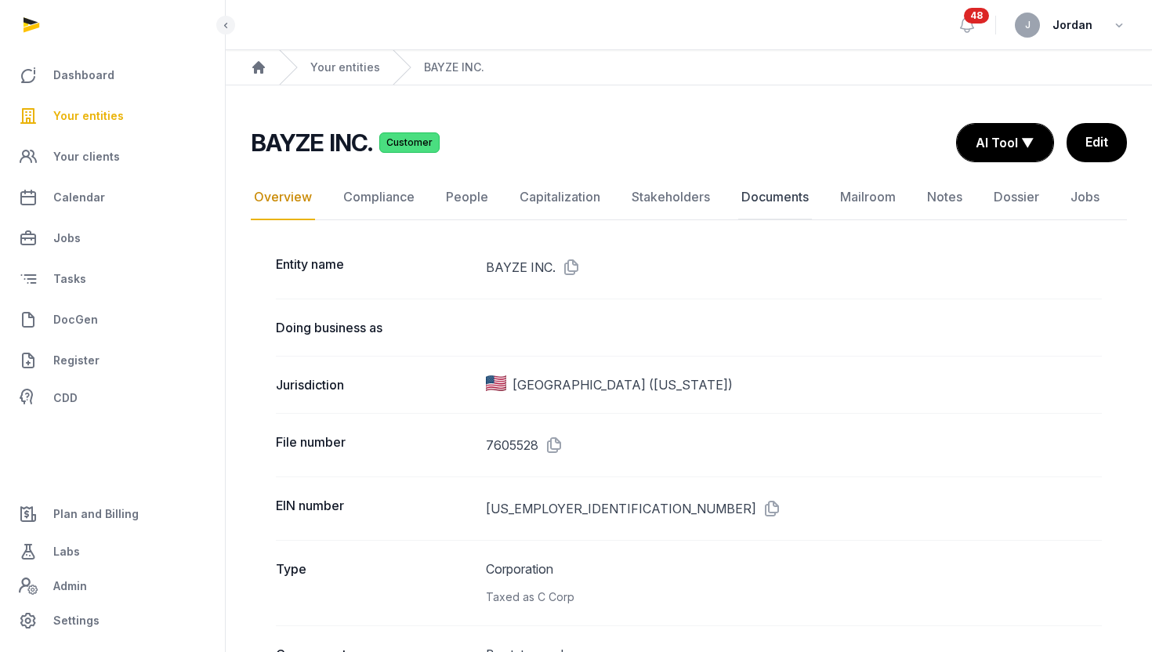
click at [744, 190] on link "Documents" at bounding box center [775, 197] width 74 height 45
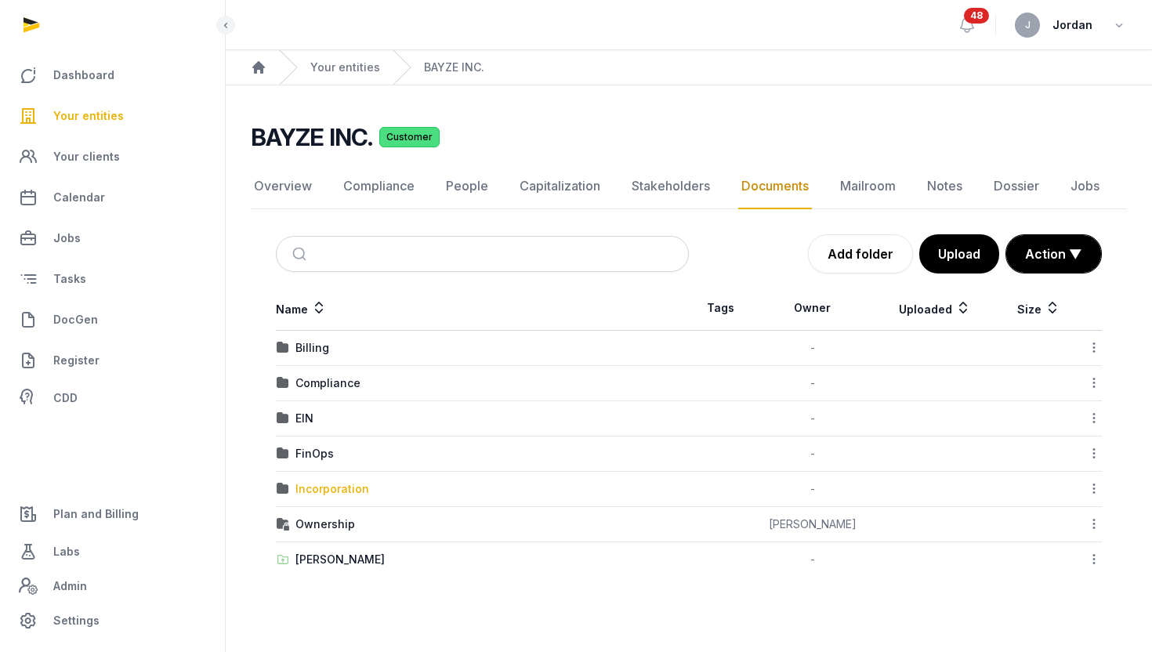
click at [321, 489] on div "Incorporation" at bounding box center [332, 489] width 74 height 16
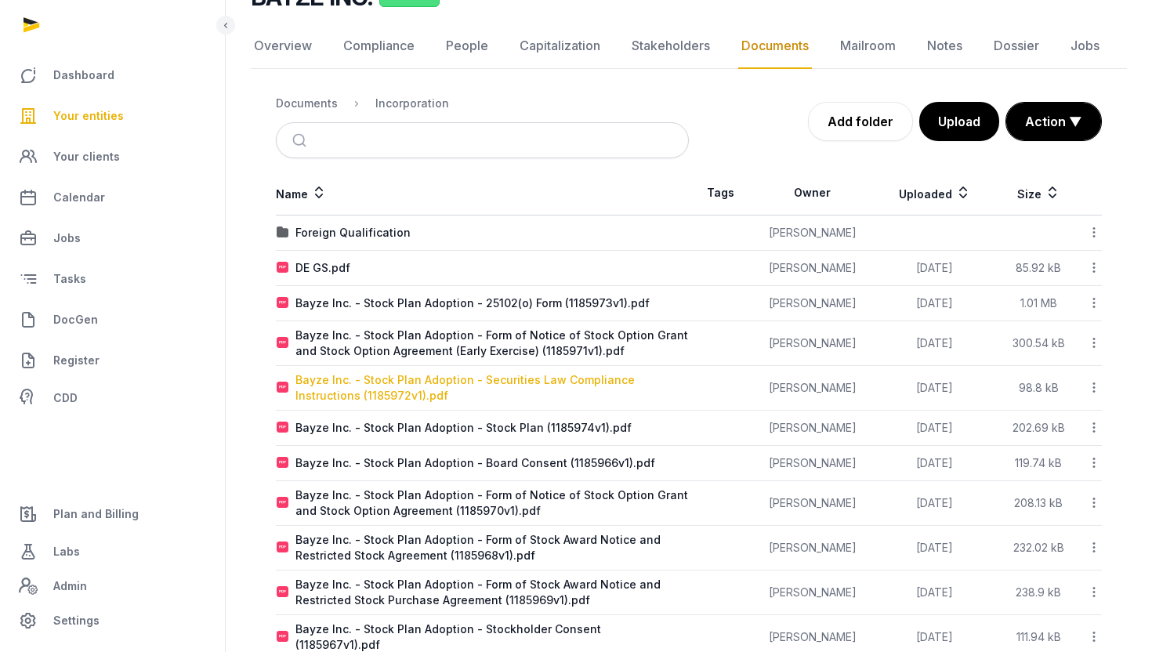
scroll to position [144, 0]
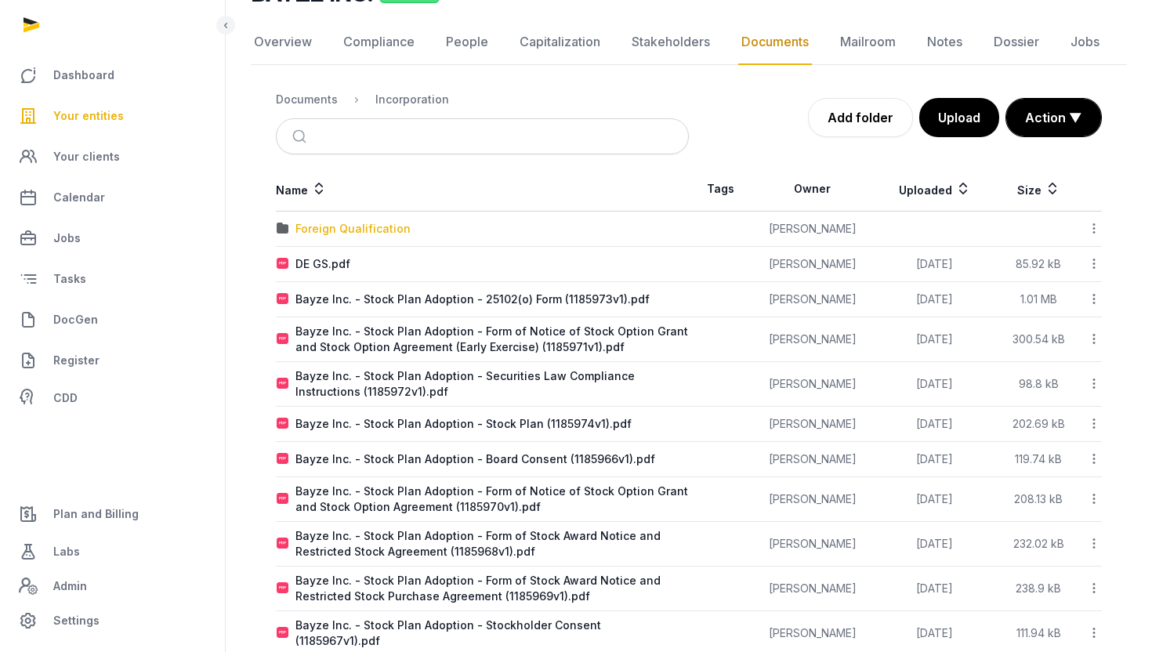
click at [328, 231] on div "Foreign Qualification" at bounding box center [352, 229] width 115 height 16
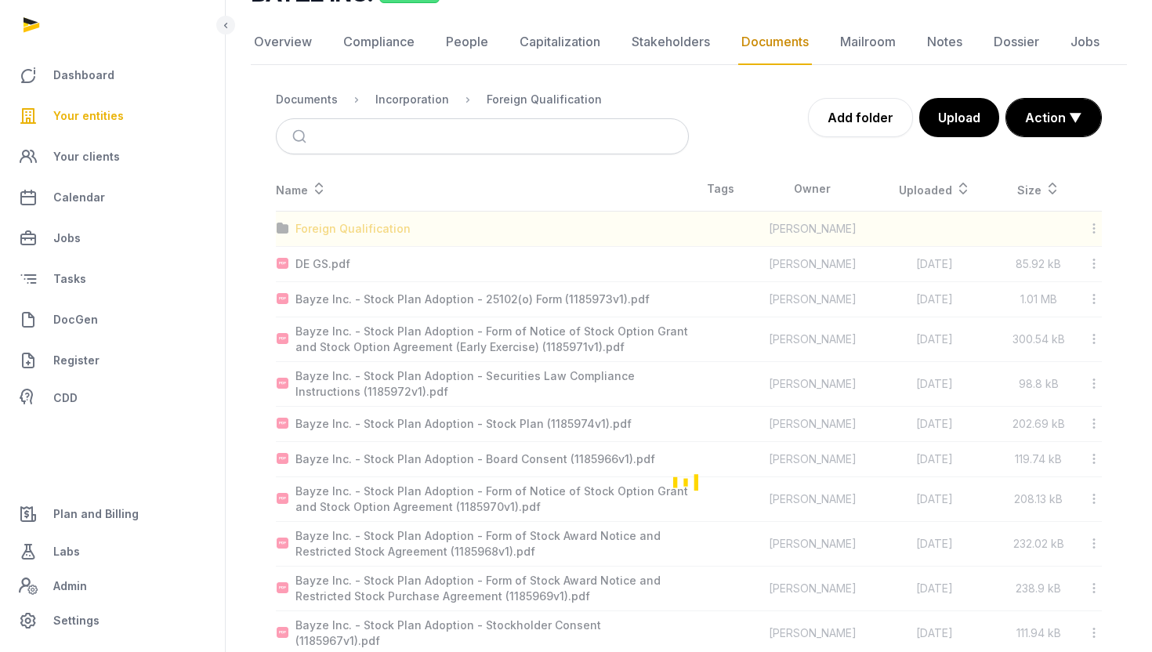
scroll to position [0, 0]
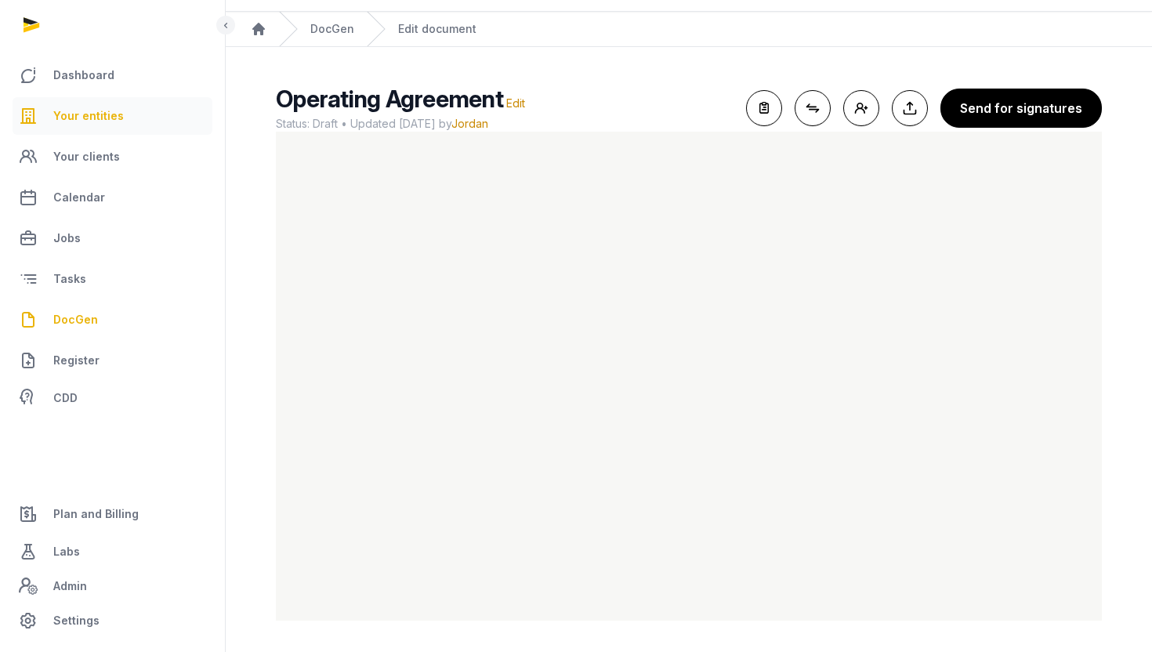
click at [147, 110] on link "Your entities" at bounding box center [113, 116] width 200 height 38
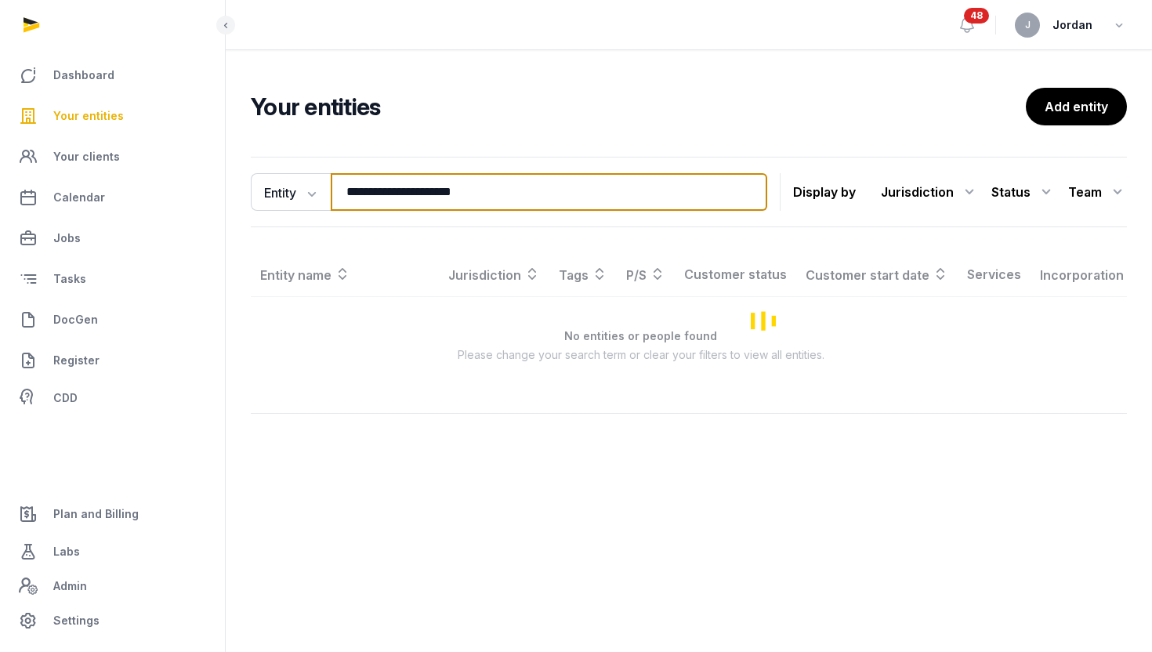
click at [409, 186] on input "**********" at bounding box center [549, 192] width 436 height 38
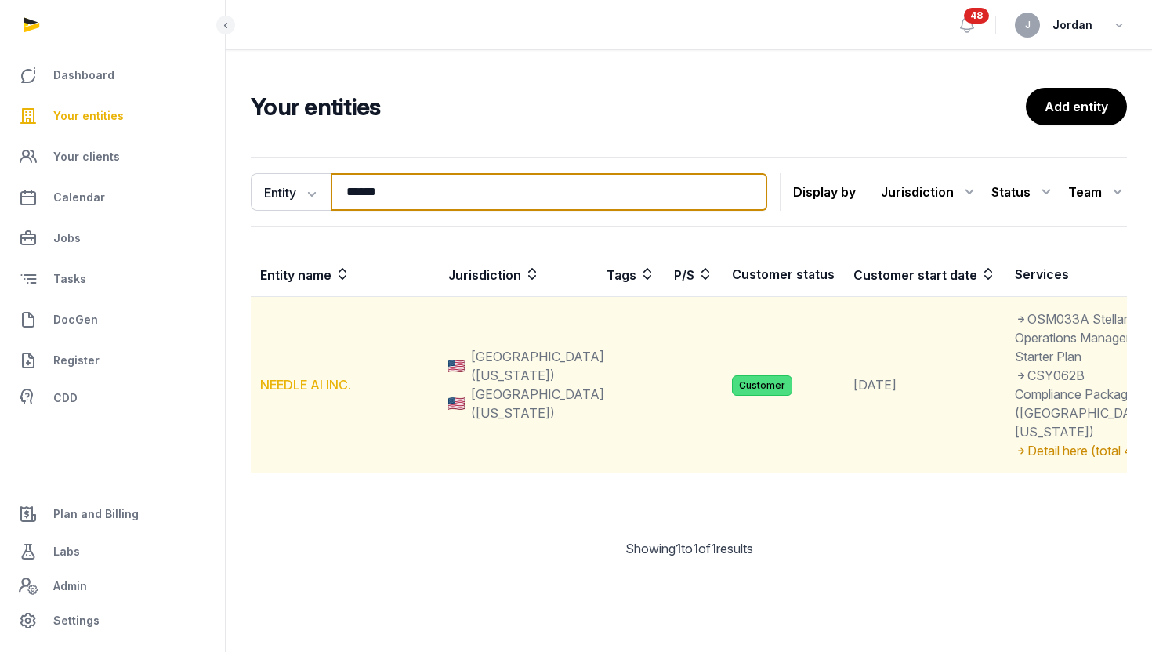
type input "******"
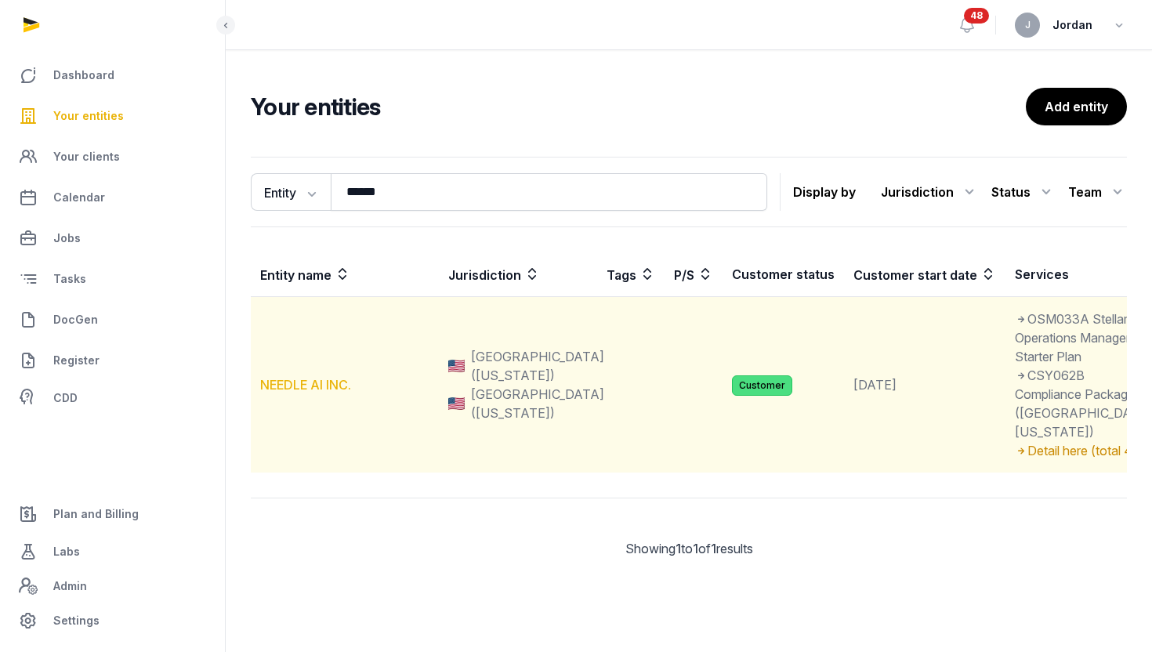
click at [323, 393] on link "NEEDLE AI INC." at bounding box center [305, 385] width 91 height 16
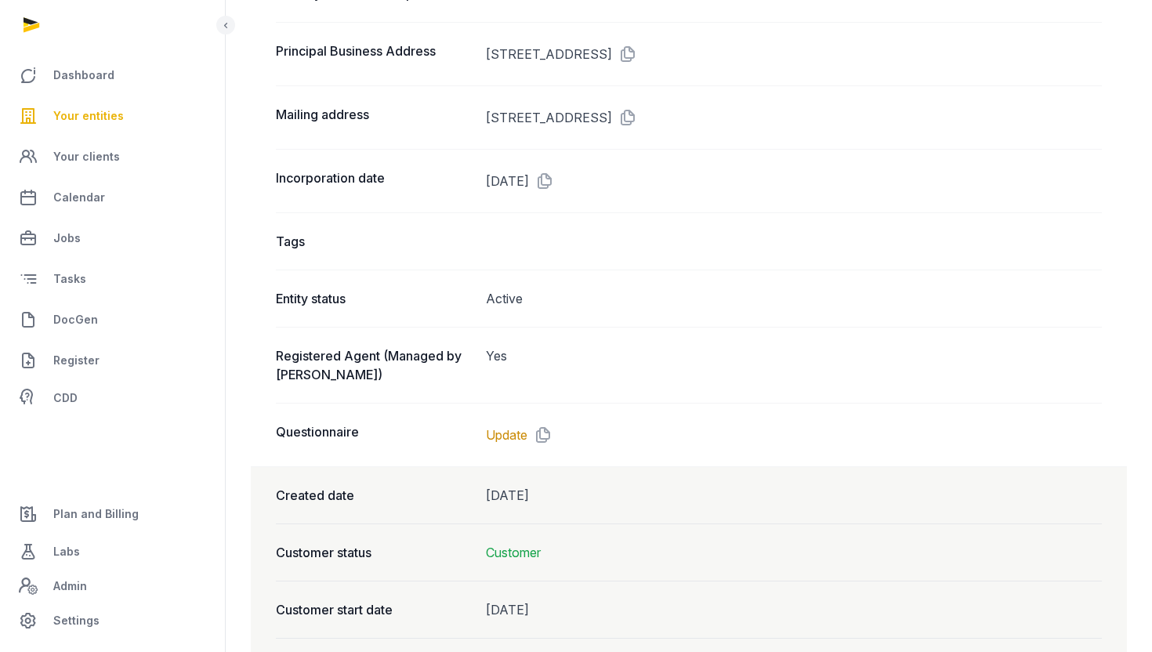
scroll to position [1067, 0]
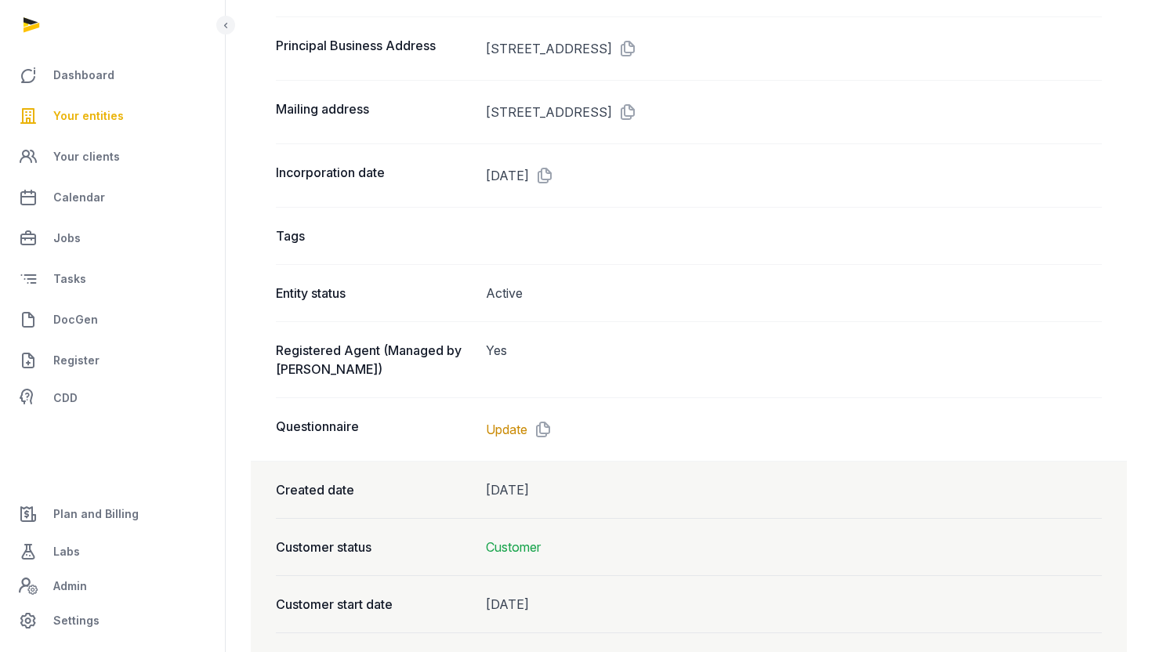
click at [516, 419] on div "Update" at bounding box center [794, 429] width 617 height 25
click at [516, 425] on link "Update" at bounding box center [507, 429] width 42 height 19
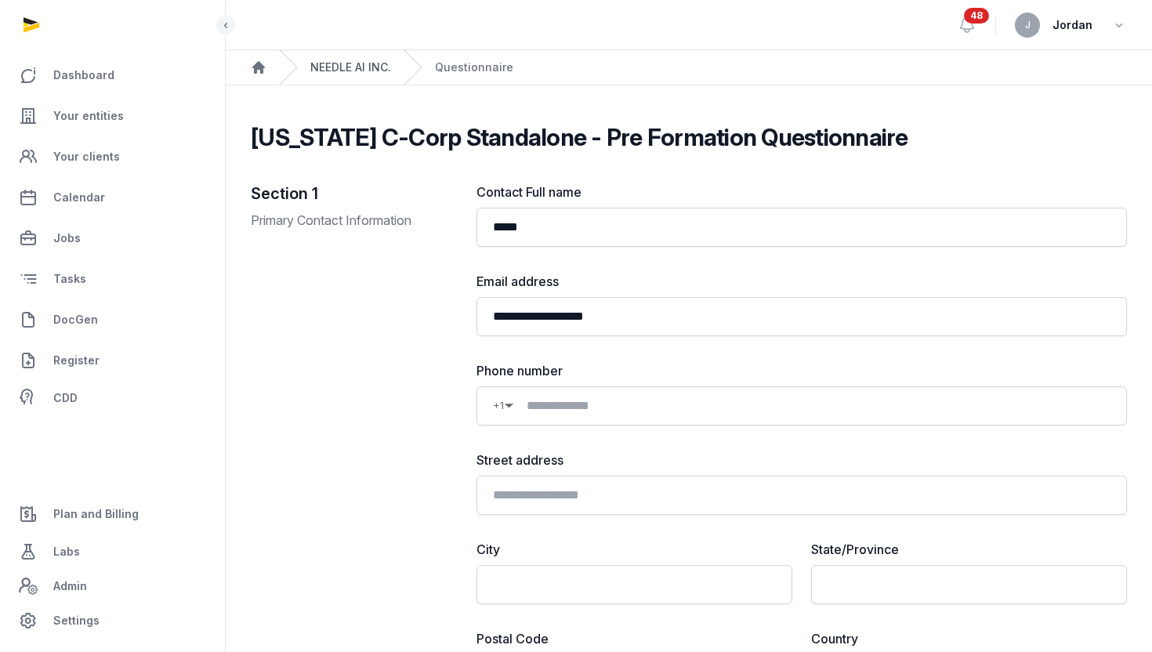
click at [375, 62] on link "NEEDLE AI INC." at bounding box center [350, 68] width 81 height 16
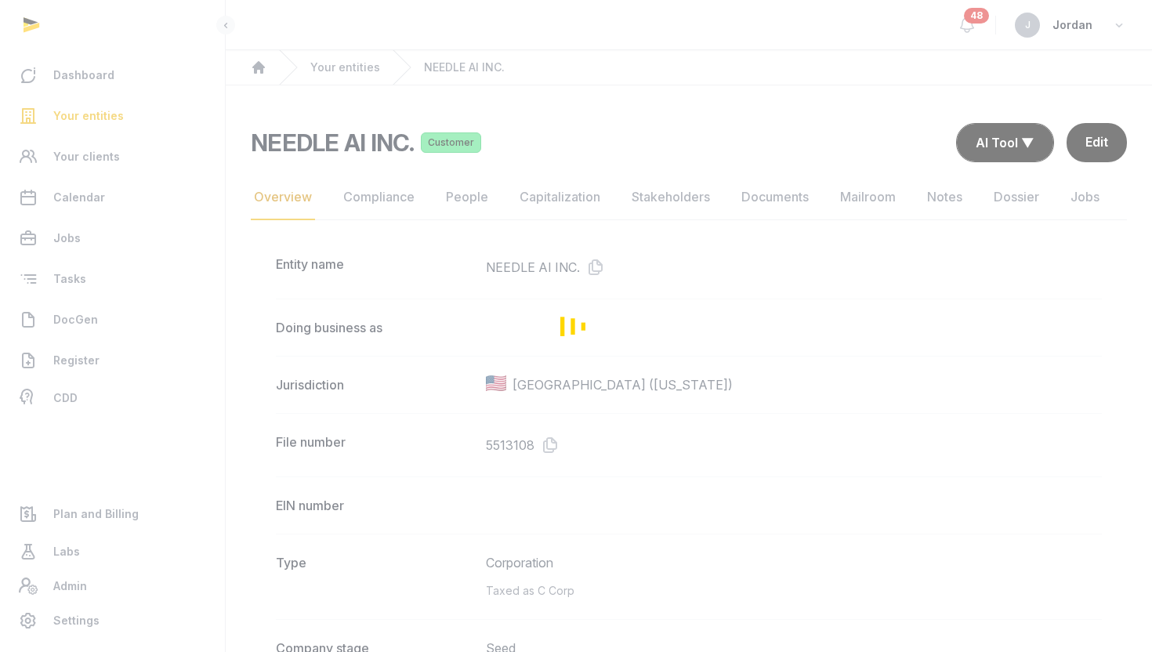
click at [476, 200] on div "Loading" at bounding box center [576, 326] width 1152 height 652
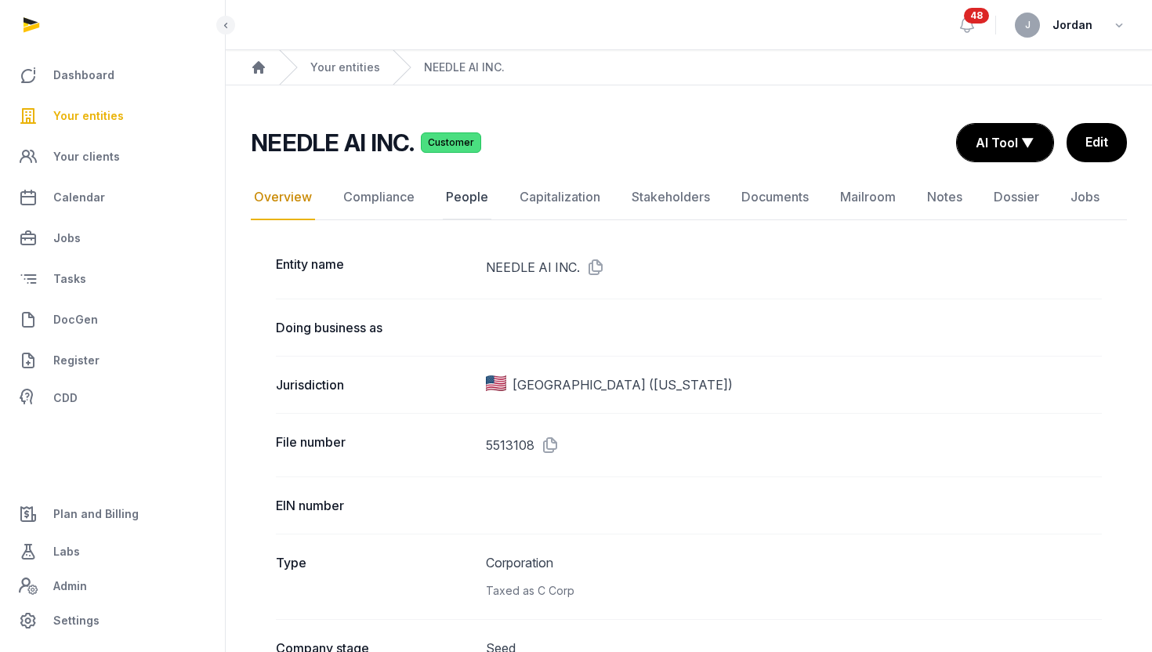
click at [475, 200] on link "People" at bounding box center [467, 197] width 49 height 45
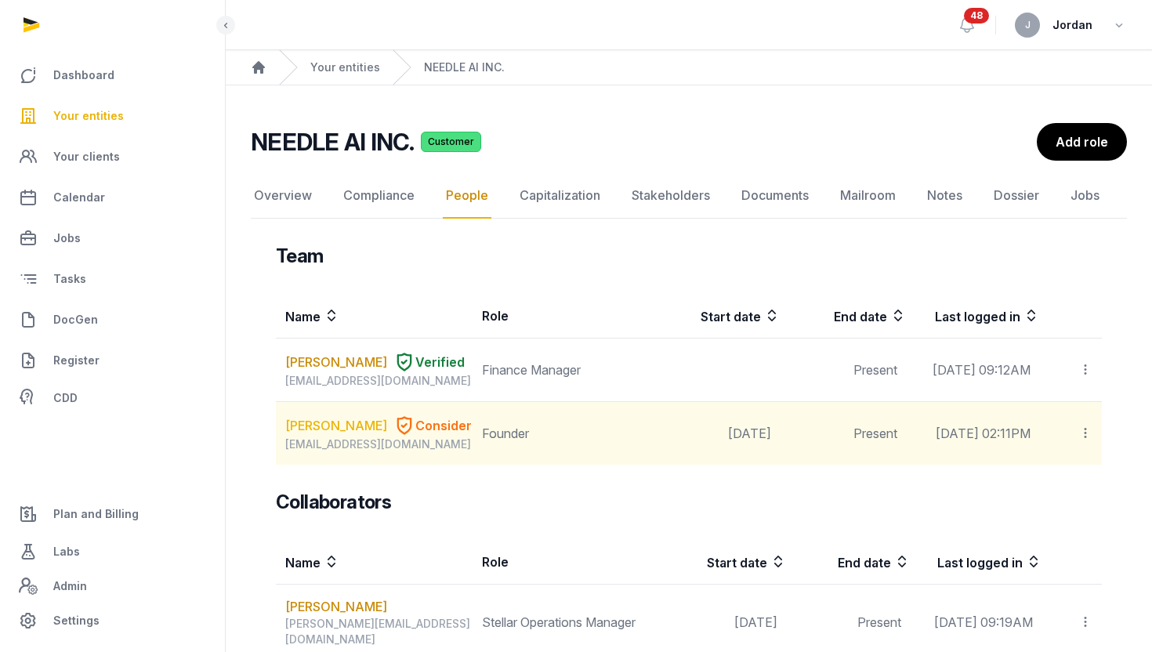
click at [298, 435] on link "KIYAN FOROUGHI" at bounding box center [336, 425] width 102 height 19
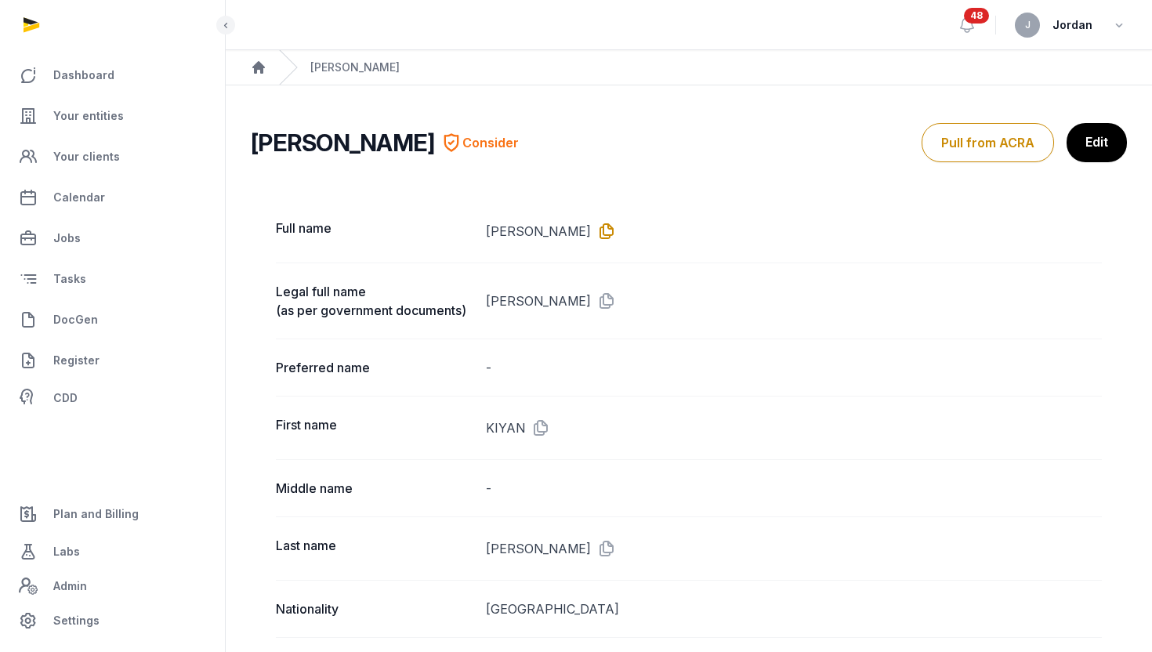
click at [610, 227] on icon at bounding box center [603, 231] width 25 height 25
click at [591, 300] on icon at bounding box center [603, 300] width 25 height 25
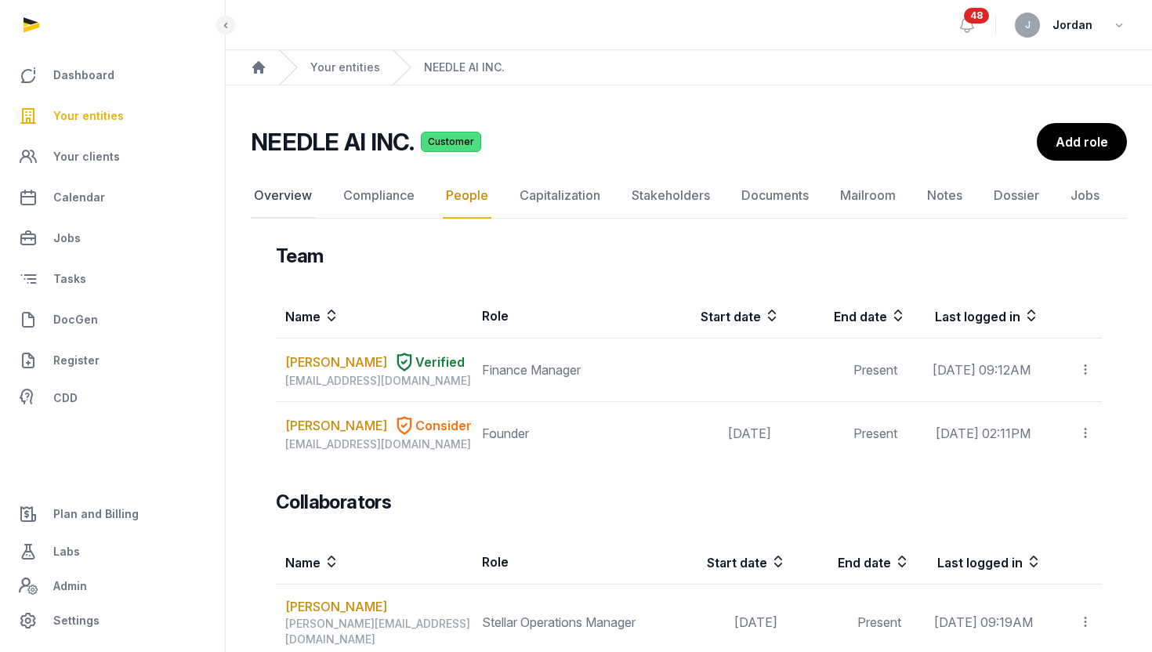
click at [300, 196] on link "Overview" at bounding box center [283, 195] width 64 height 45
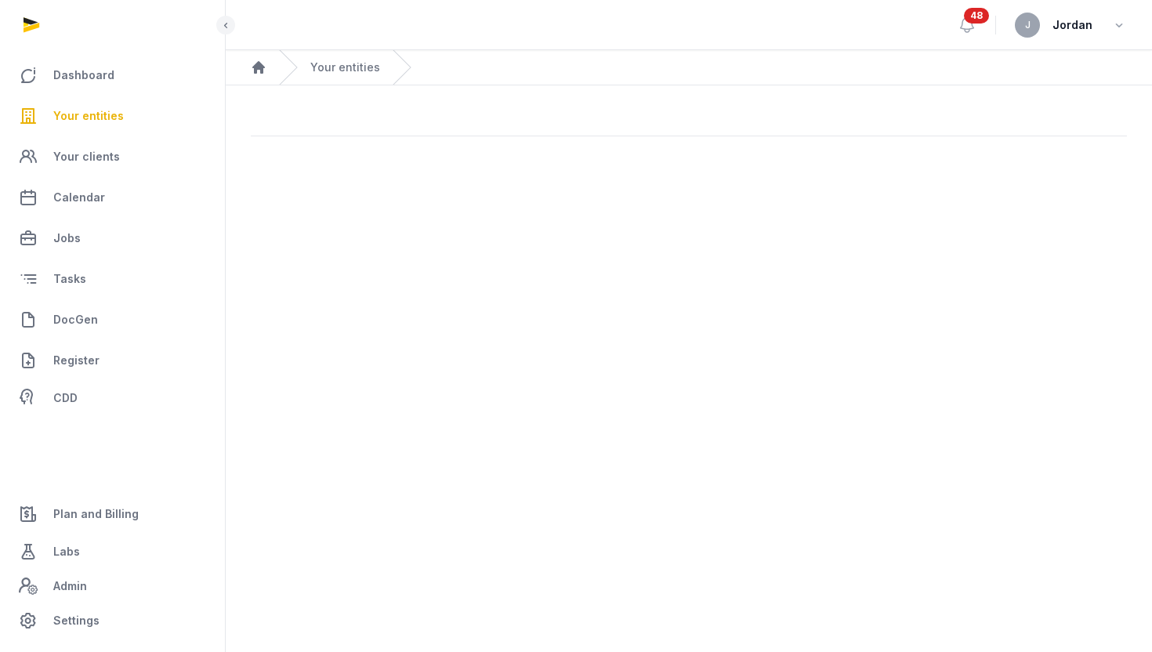
click at [101, 121] on span "Your entities" at bounding box center [88, 116] width 71 height 19
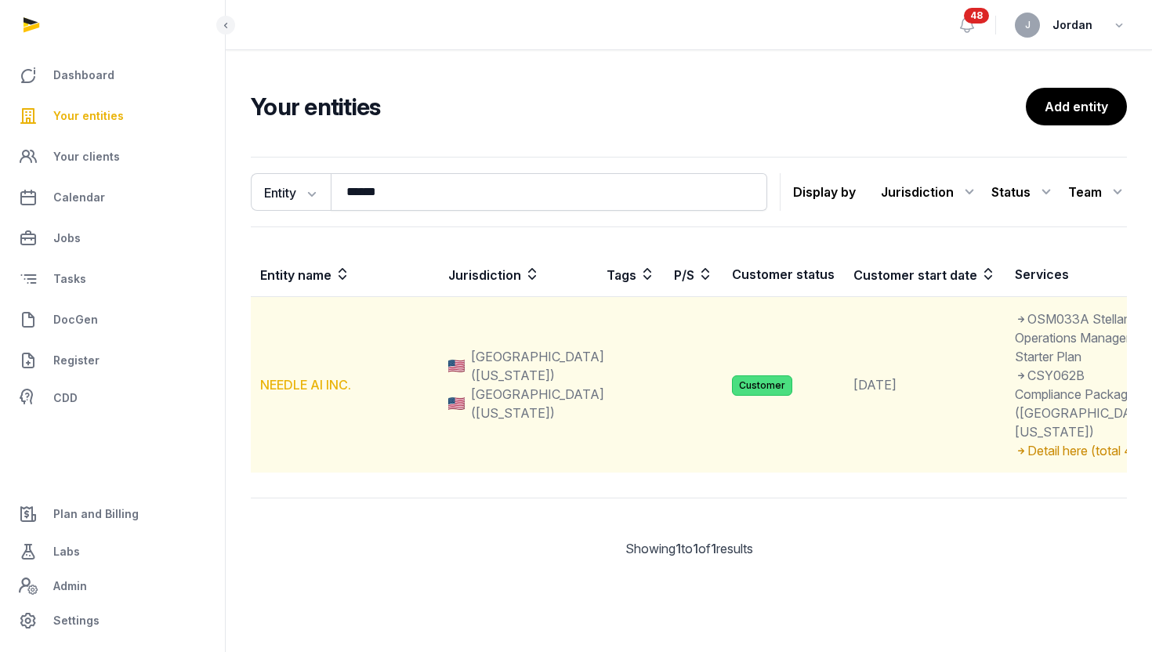
click at [331, 393] on link "NEEDLE AI INC." at bounding box center [305, 385] width 91 height 16
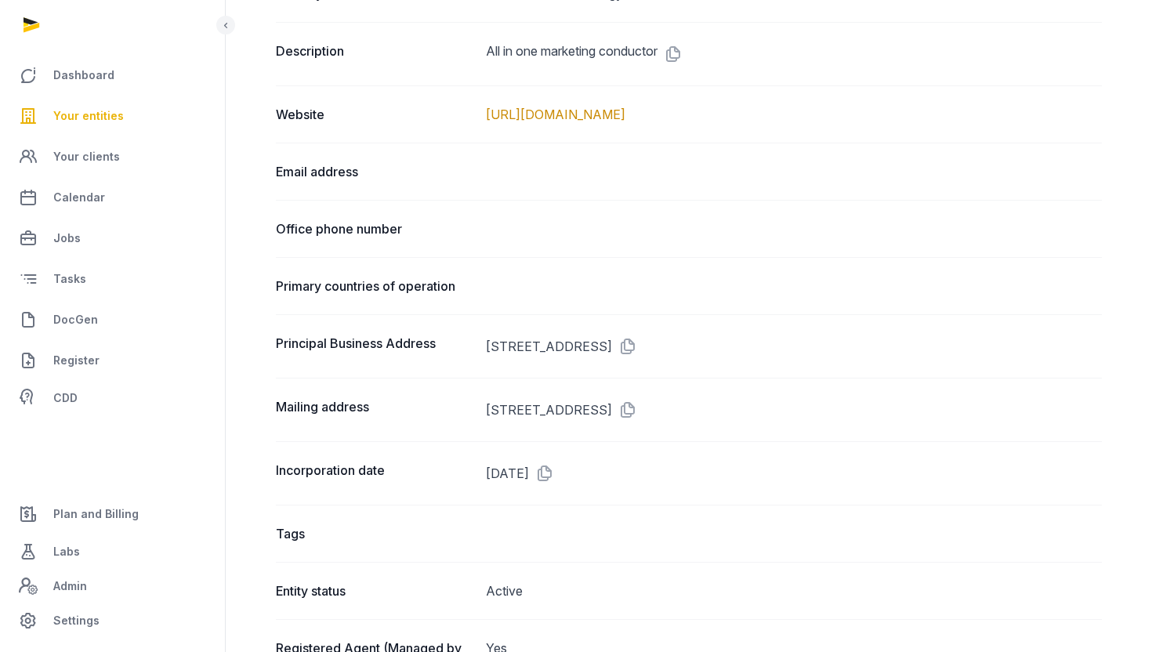
scroll to position [791, 0]
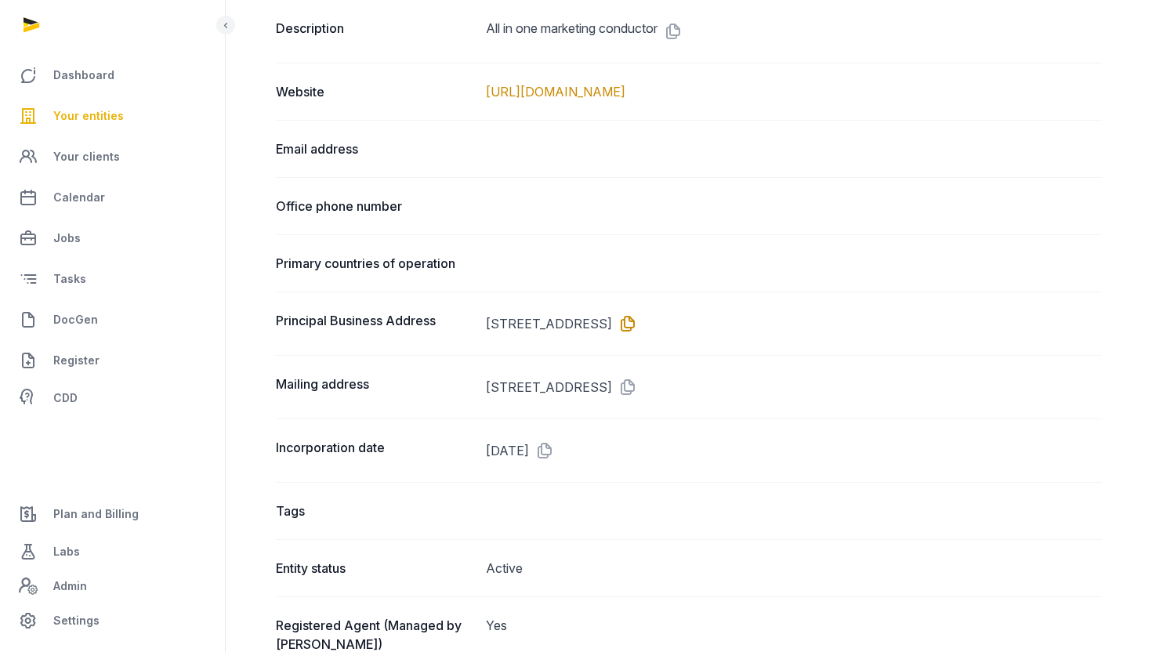
click at [637, 326] on icon at bounding box center [624, 323] width 25 height 25
